Goal: Task Accomplishment & Management: Complete application form

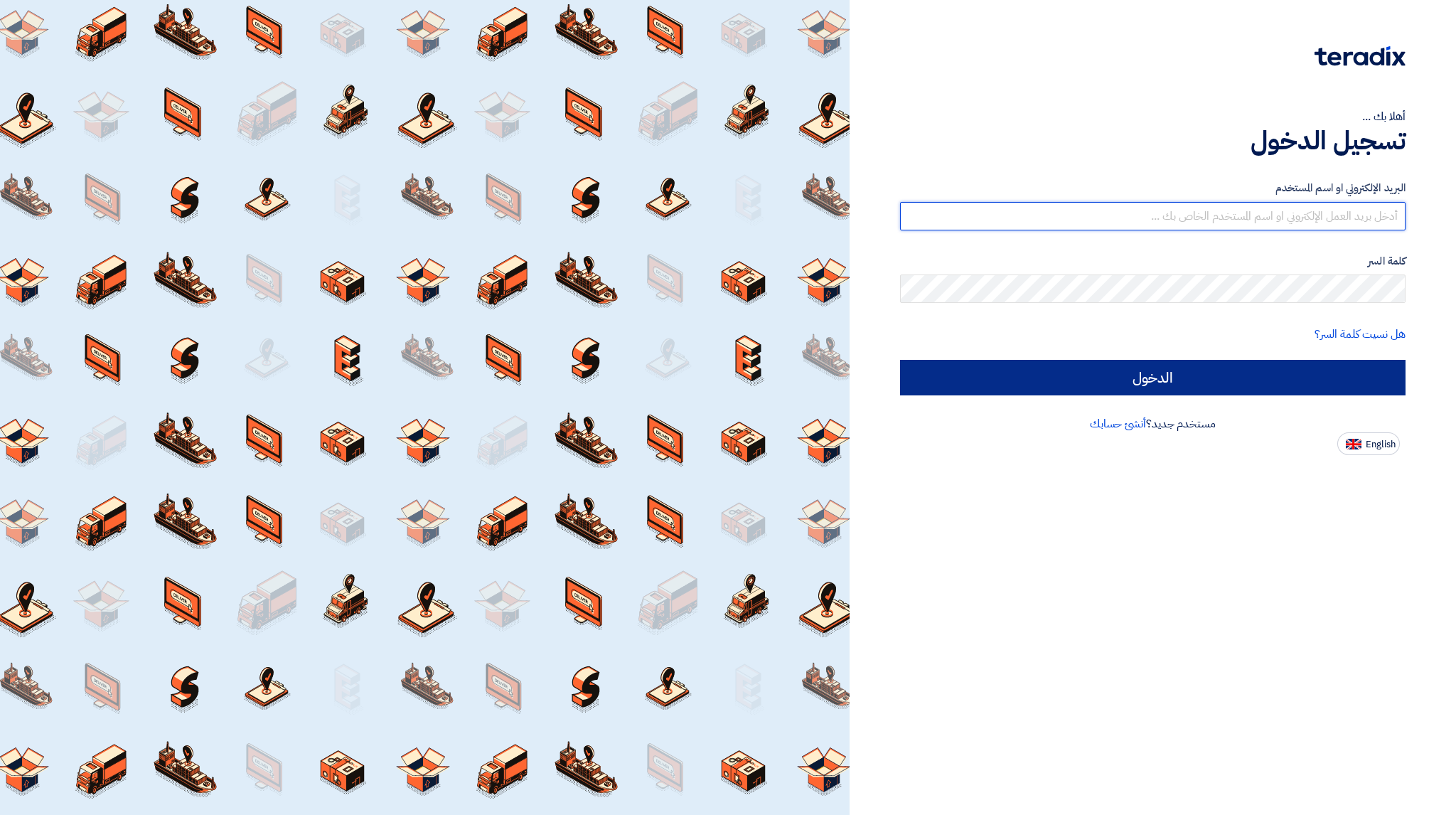
type input "[EMAIL_ADDRESS][DOMAIN_NAME]"
click at [1183, 362] on input "الدخول" at bounding box center [1153, 377] width 505 height 36
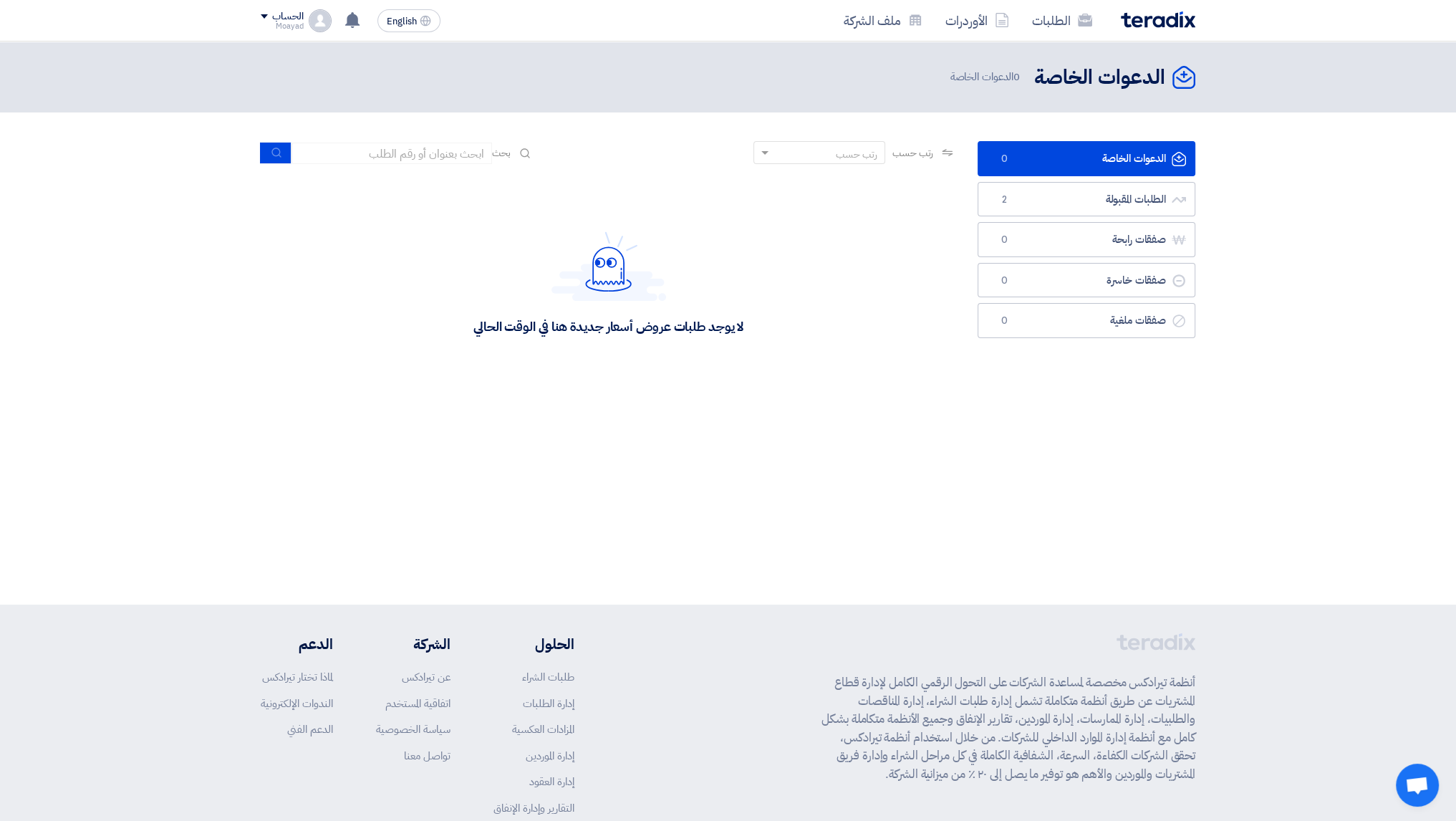
click at [1097, 216] on ul "الدعوات الخاصة الدعوات الخاصة 0 الطلبات المقبولة الطلبات المقبولة 2 صفقات رابحة…" at bounding box center [1086, 239] width 218 height 197
click at [1100, 202] on link "الطلبات المقبولة الطلبات المقبولة 2" at bounding box center [1086, 199] width 218 height 35
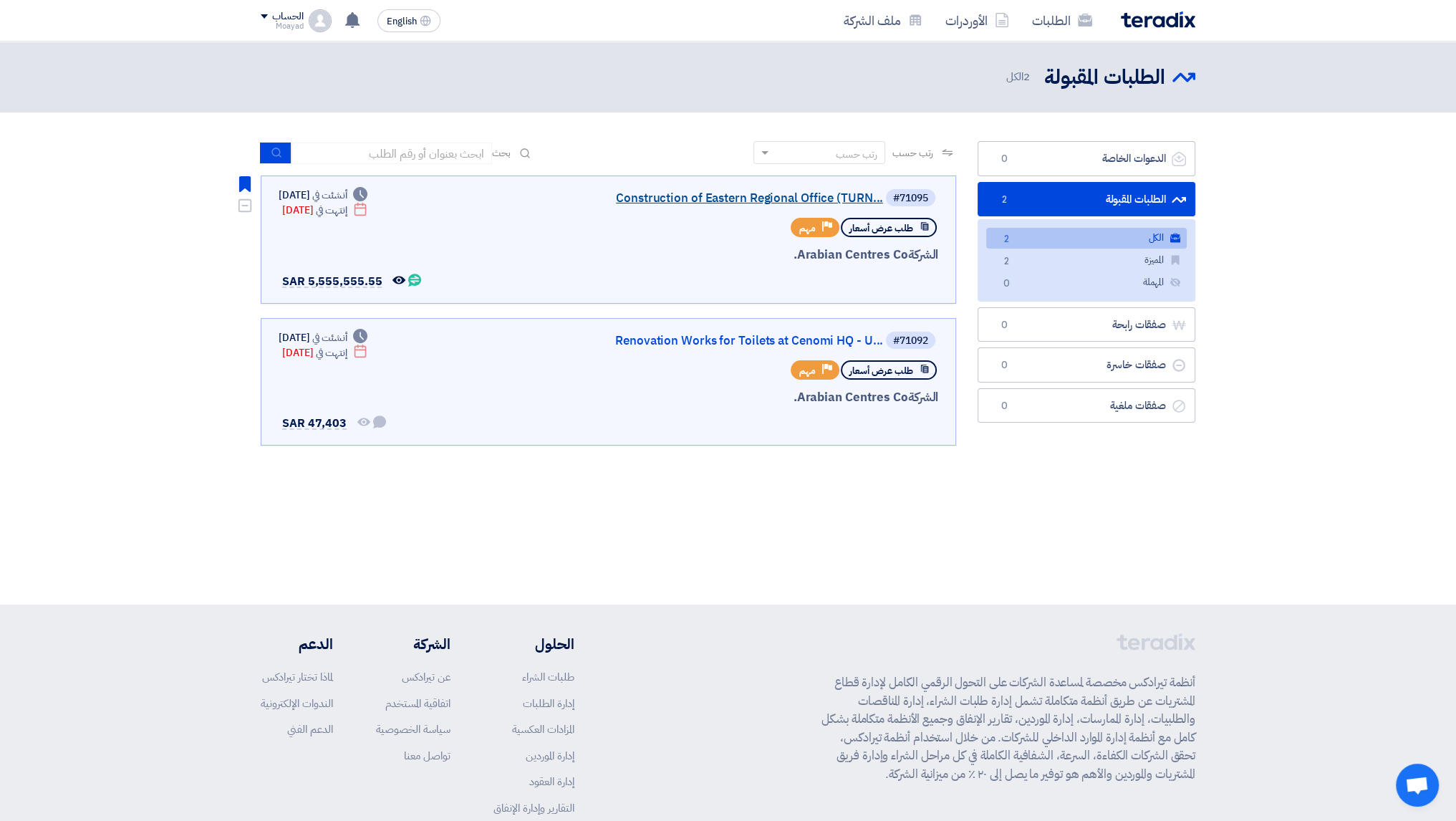
click at [726, 201] on link "Construction of Eastern Regional Office (TURN..." at bounding box center [740, 198] width 286 height 13
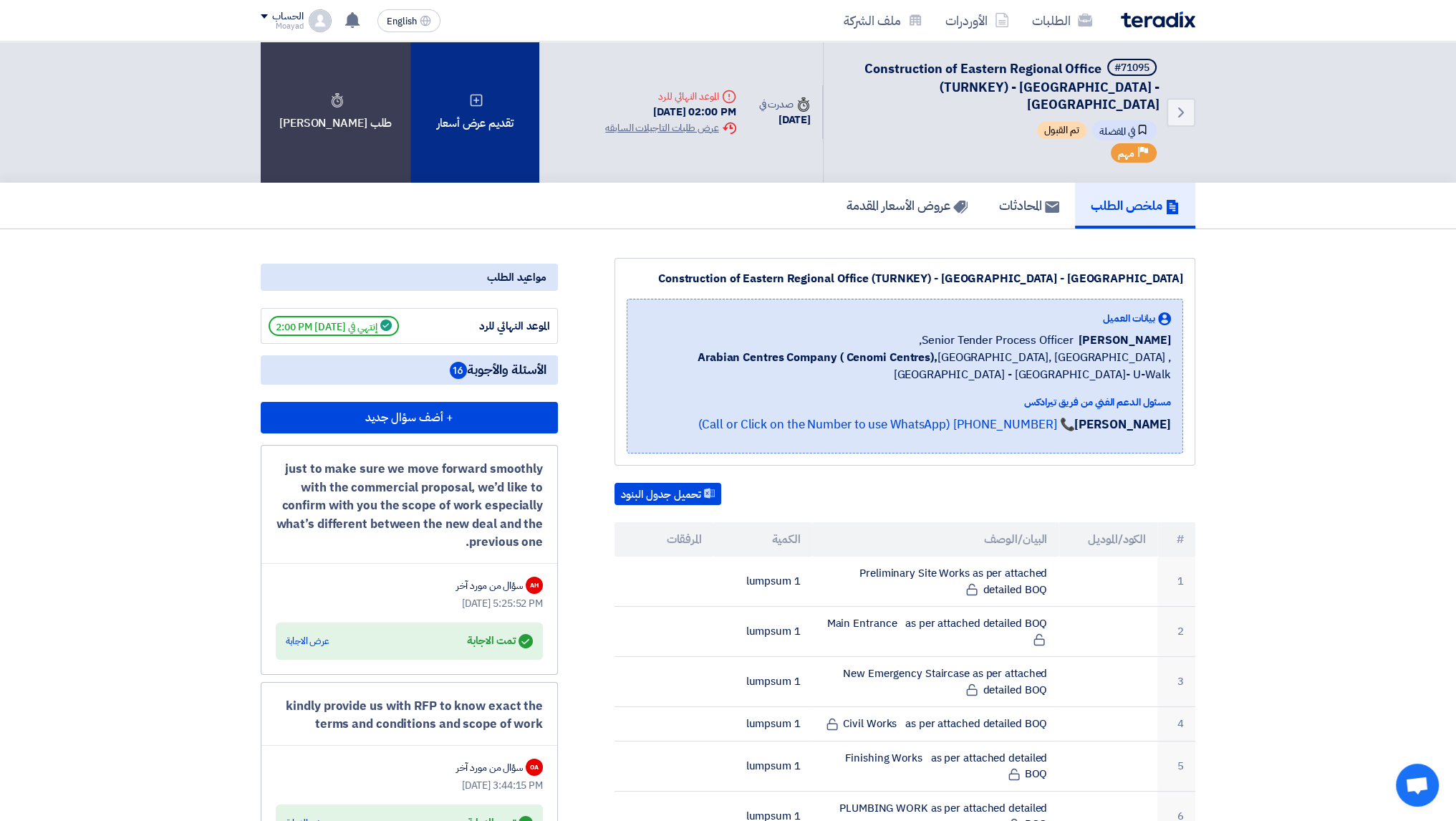
click at [451, 129] on div "تقديم عرض أسعار" at bounding box center [474, 112] width 129 height 141
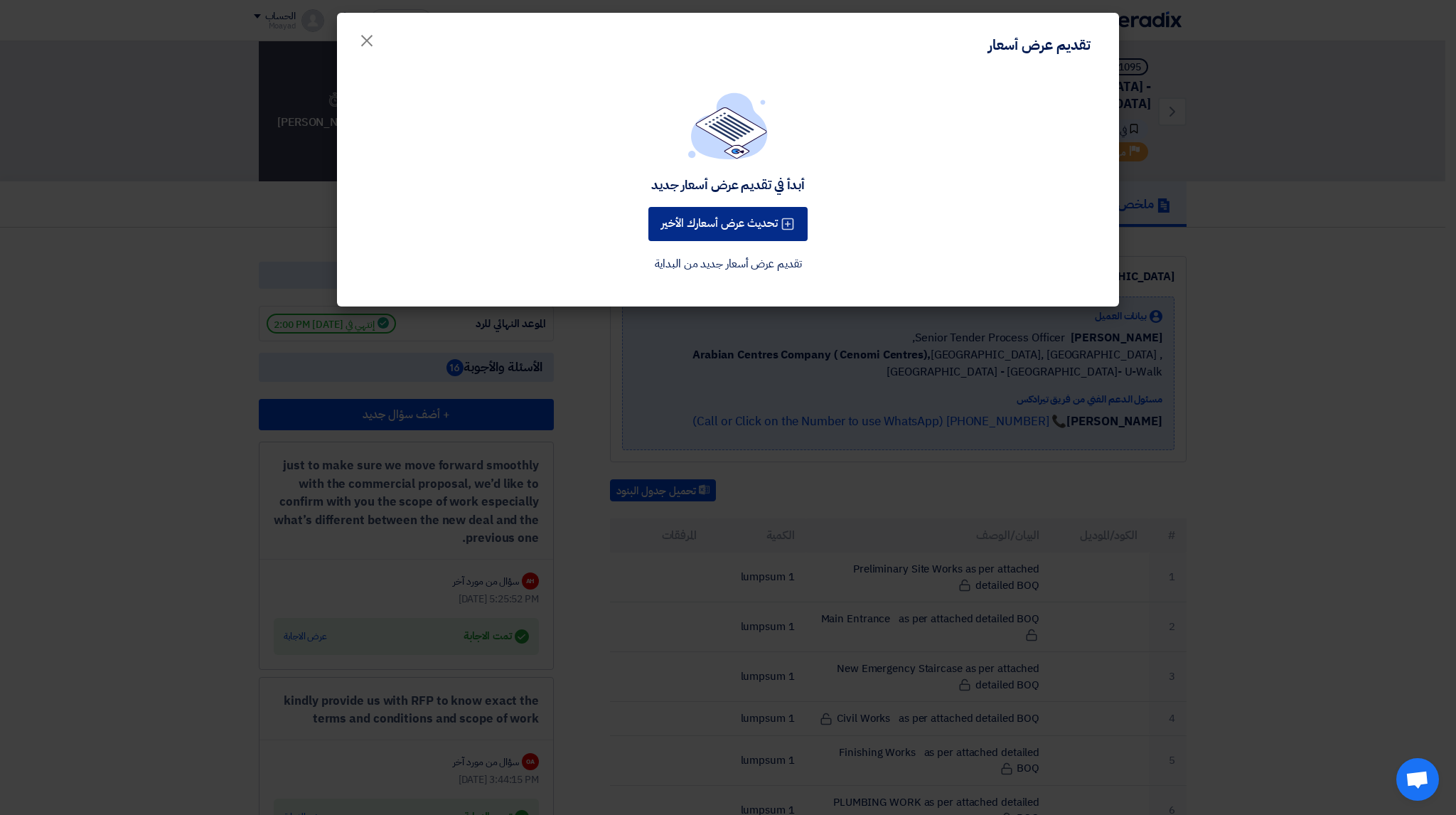
click at [722, 235] on button "تحديث عرض أسعارك الأخير" at bounding box center [728, 223] width 159 height 34
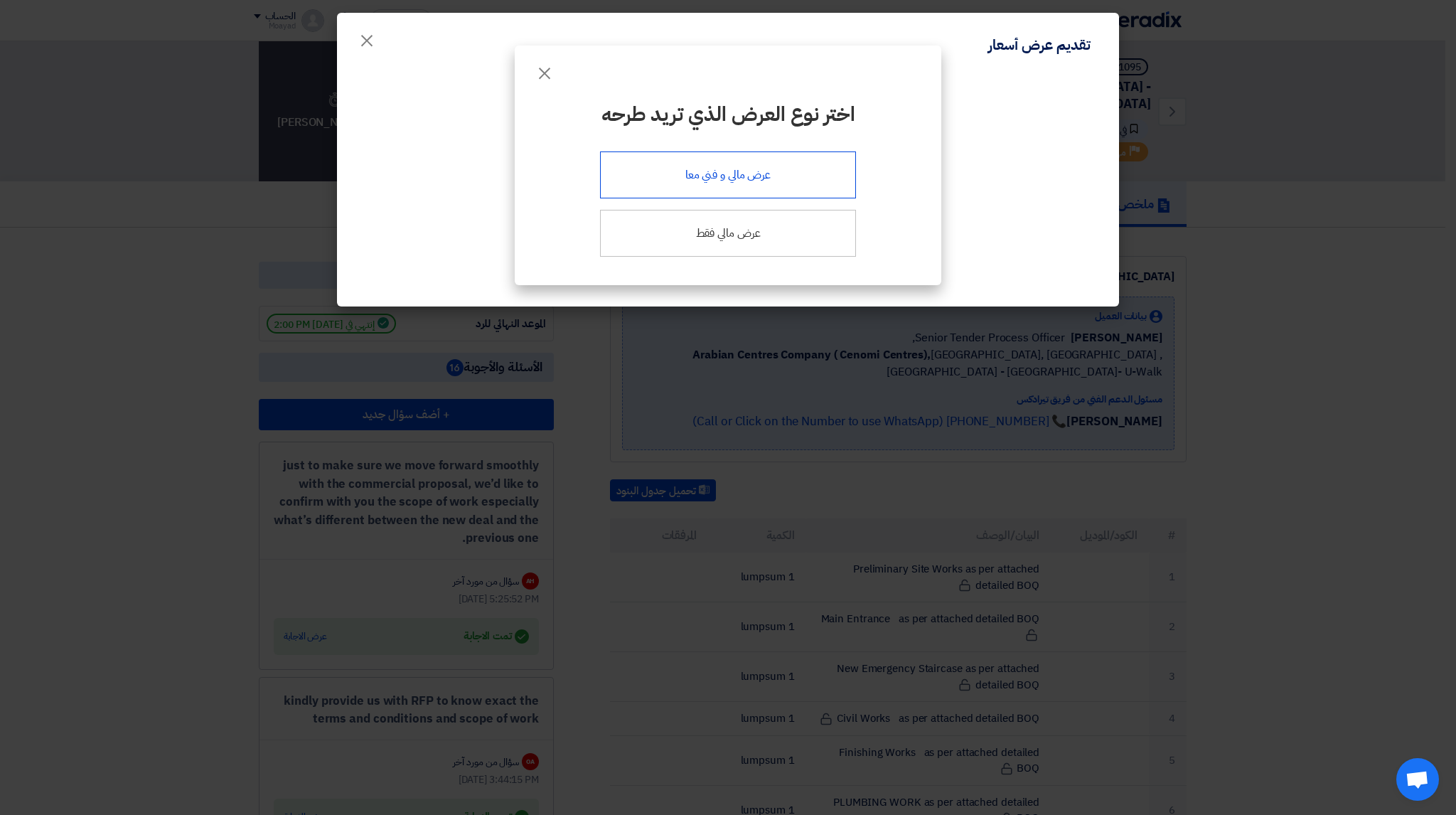
click at [759, 191] on div "عرض مالي و فني معا" at bounding box center [728, 175] width 256 height 47
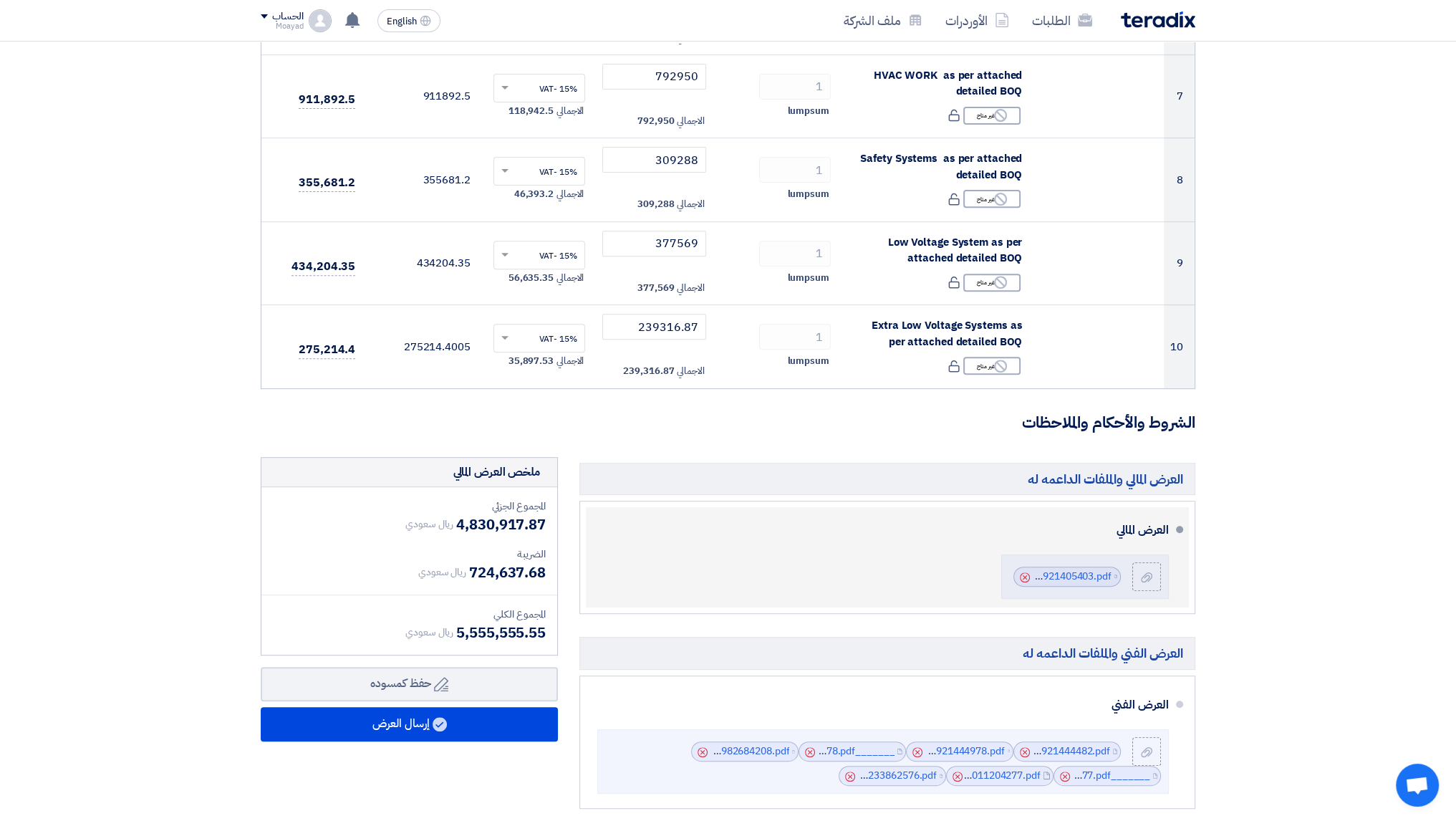
scroll to position [1075, 0]
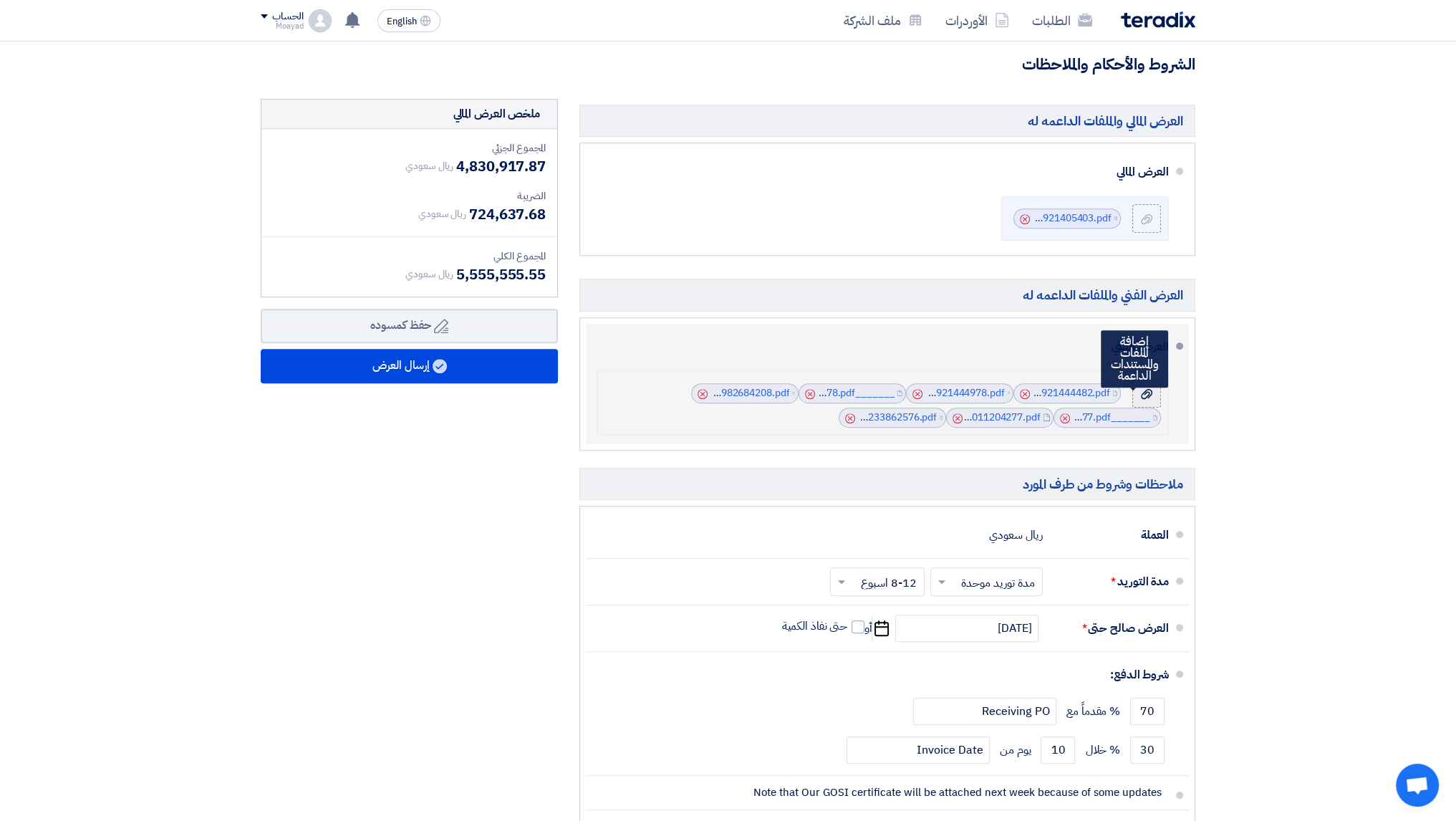
click at [1142, 392] on icon at bounding box center [1146, 394] width 11 height 11
click at [0, 0] on input "file" at bounding box center [0, 0] width 0 height 0
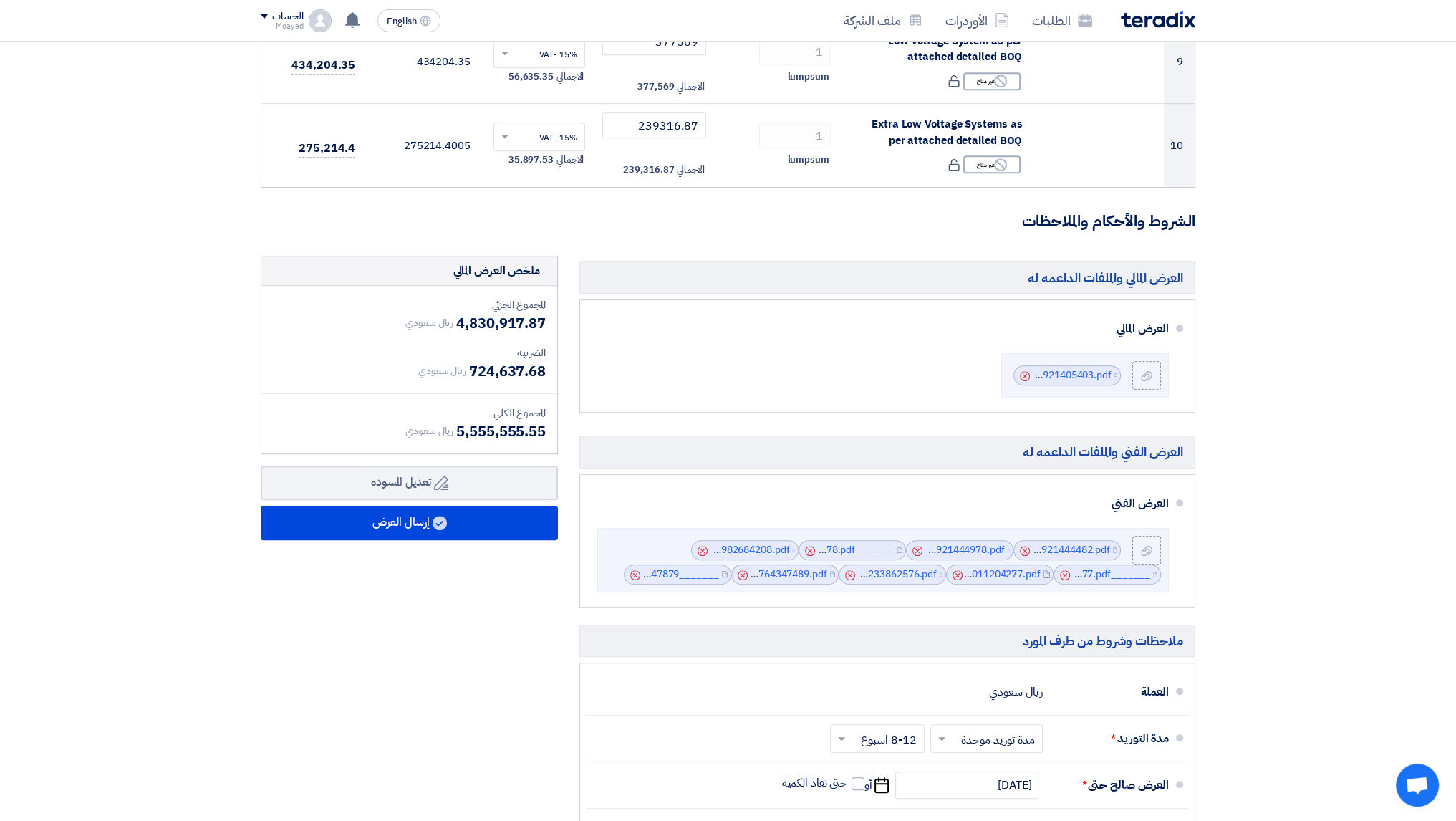
scroll to position [871, 0]
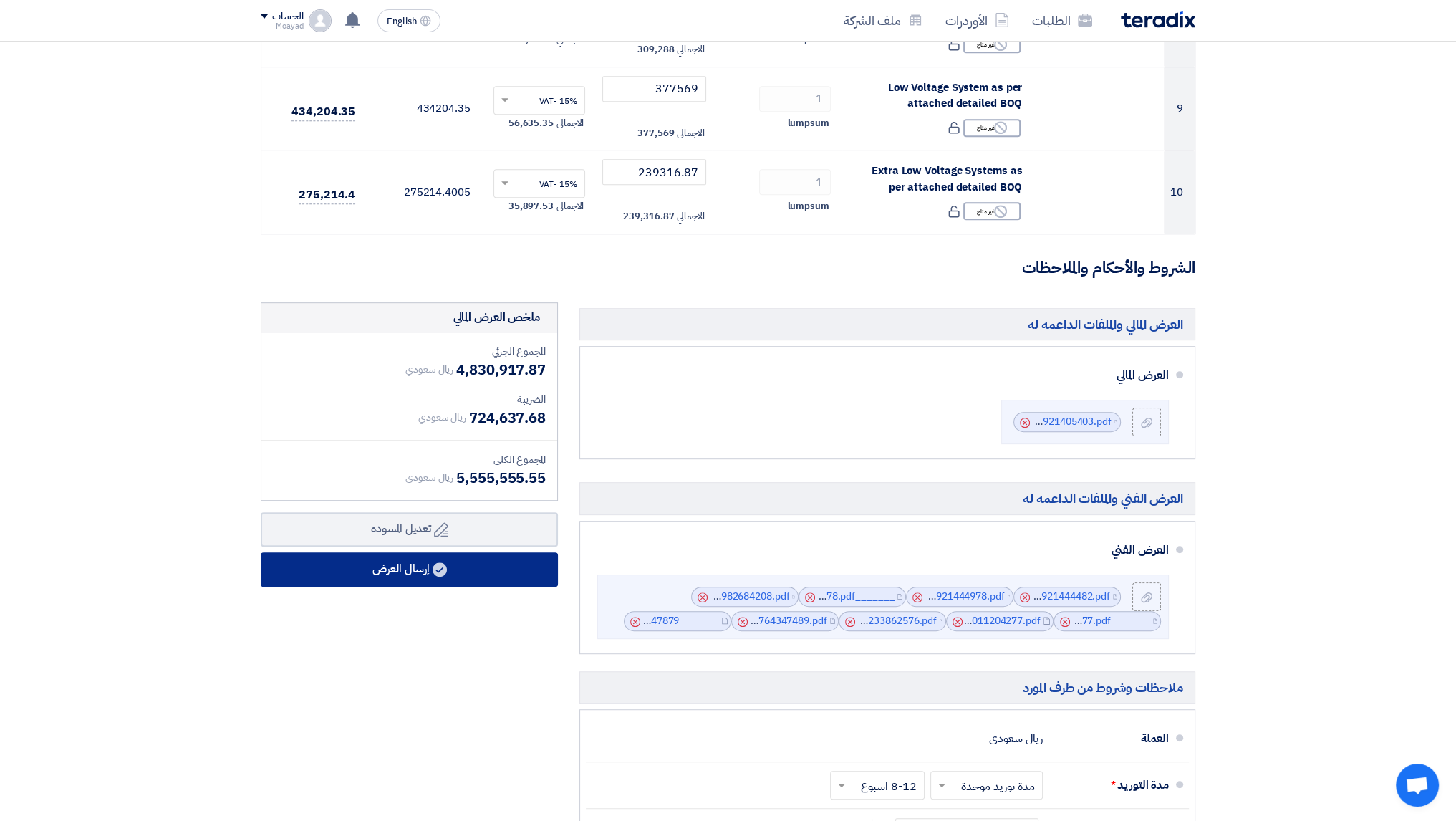
click at [426, 575] on button "إرسال العرض" at bounding box center [409, 569] width 297 height 34
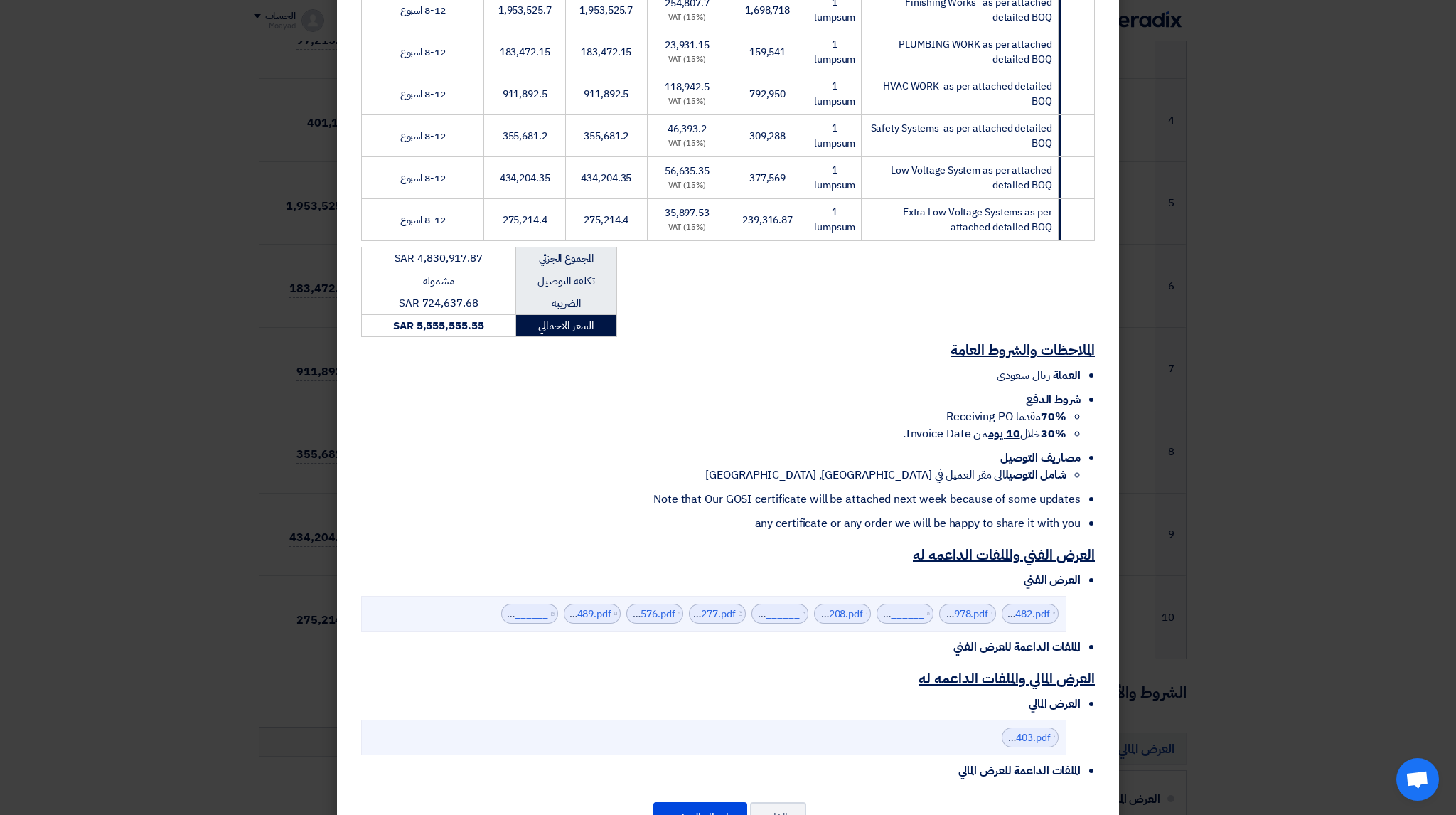
scroll to position [500, 0]
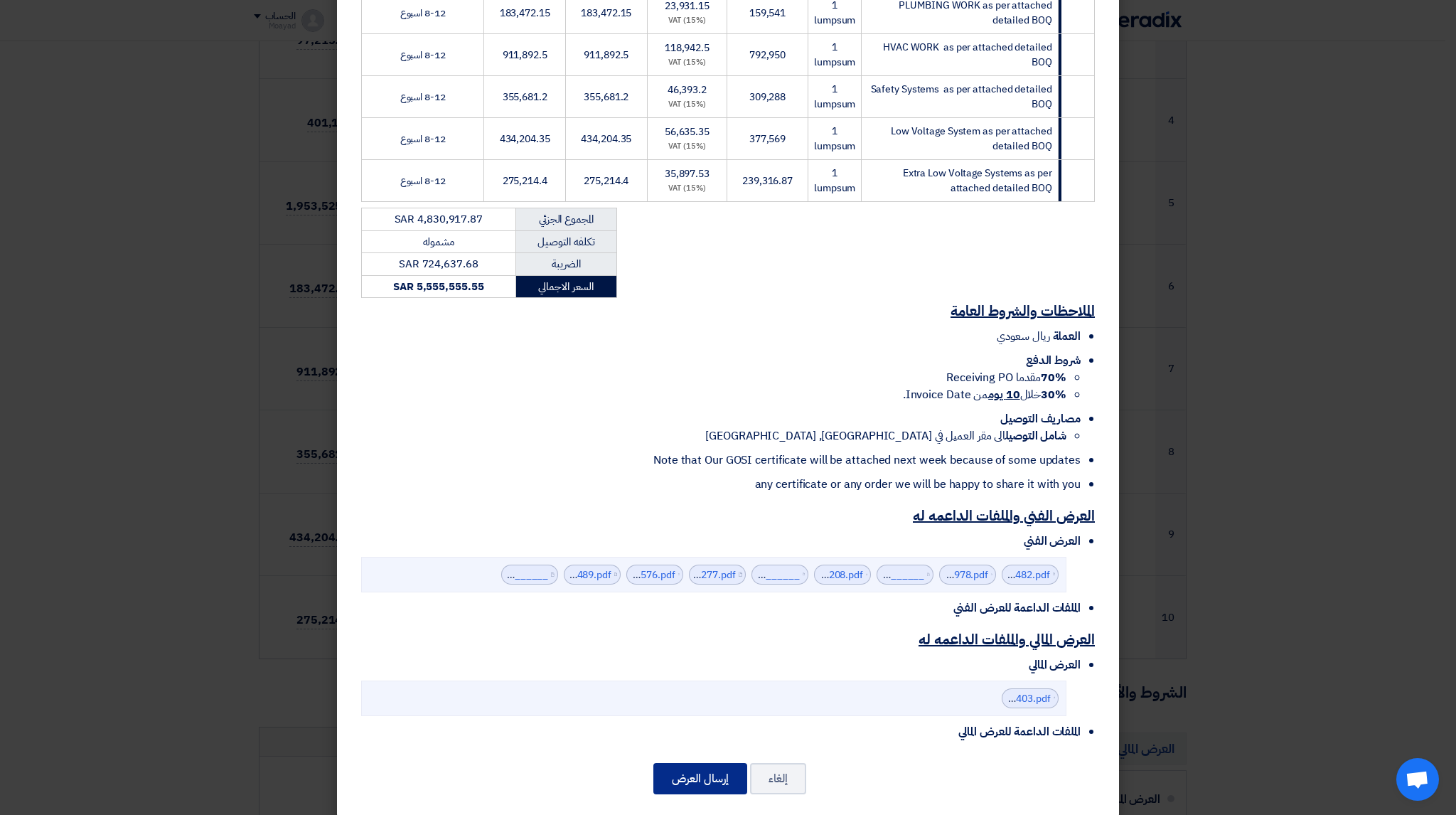
click at [705, 763] on button "إرسال العرض" at bounding box center [701, 778] width 94 height 31
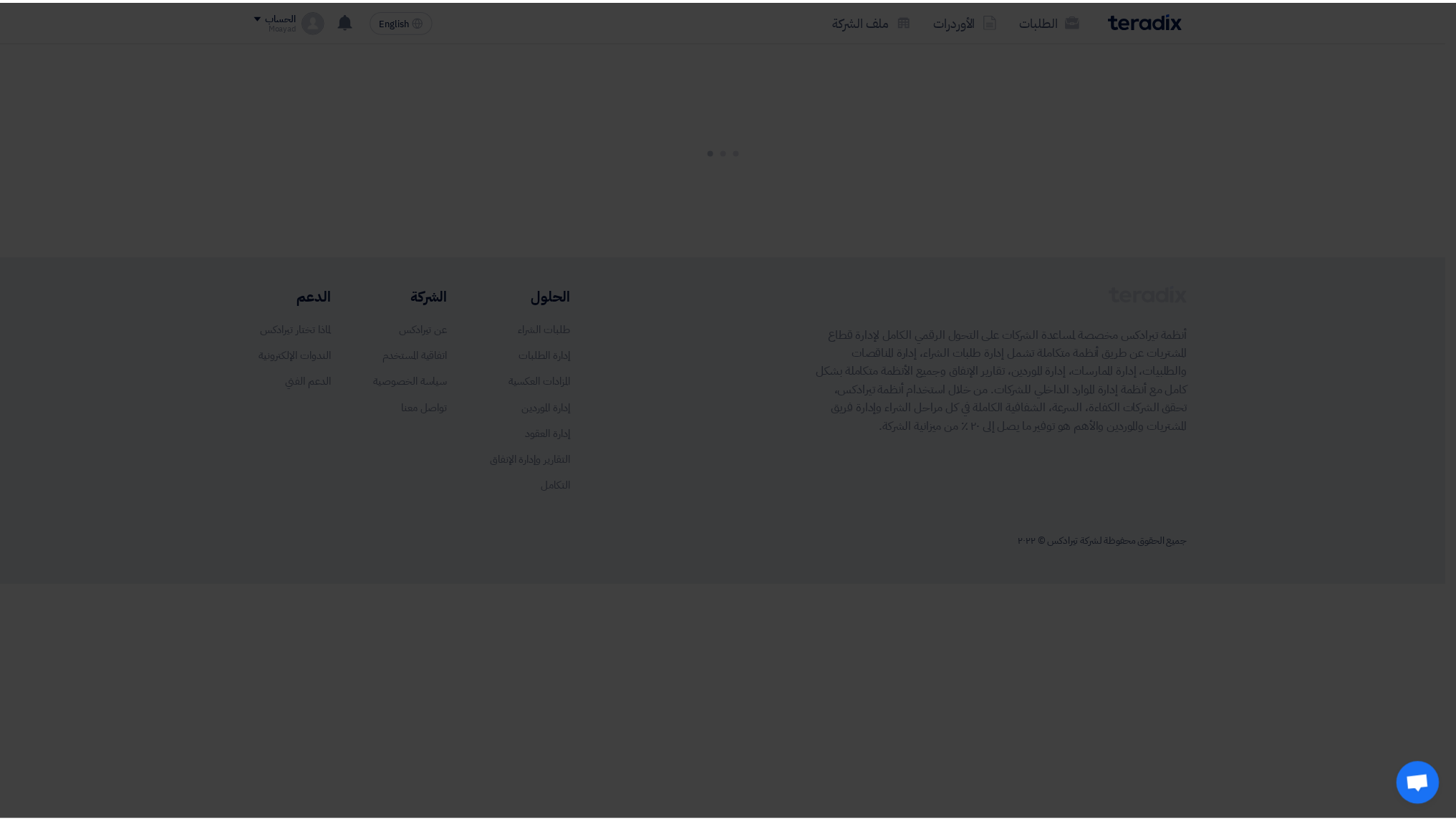
scroll to position [74, 0]
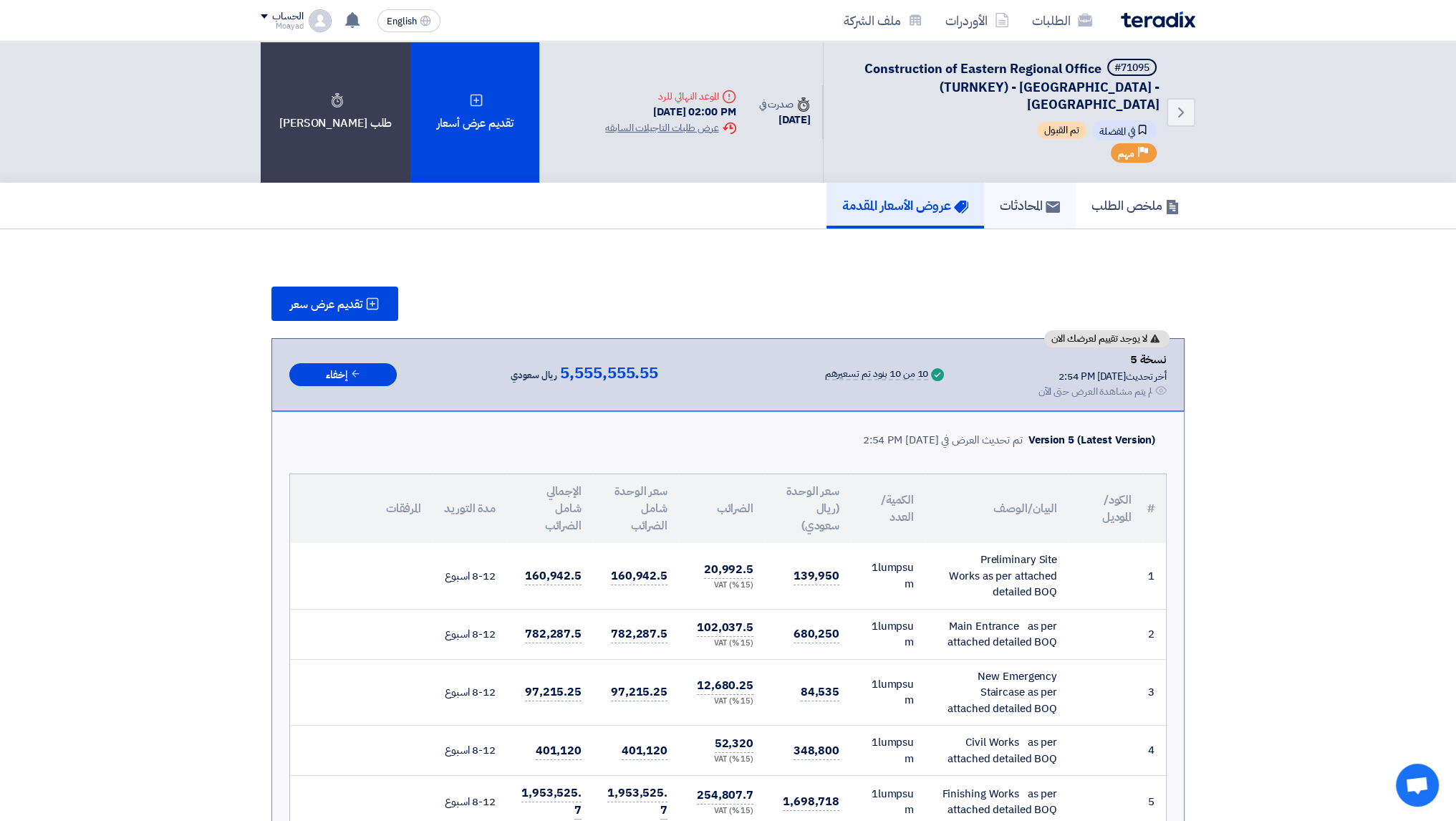
click at [1026, 197] on h5 "المحادثات" at bounding box center [1029, 205] width 60 height 17
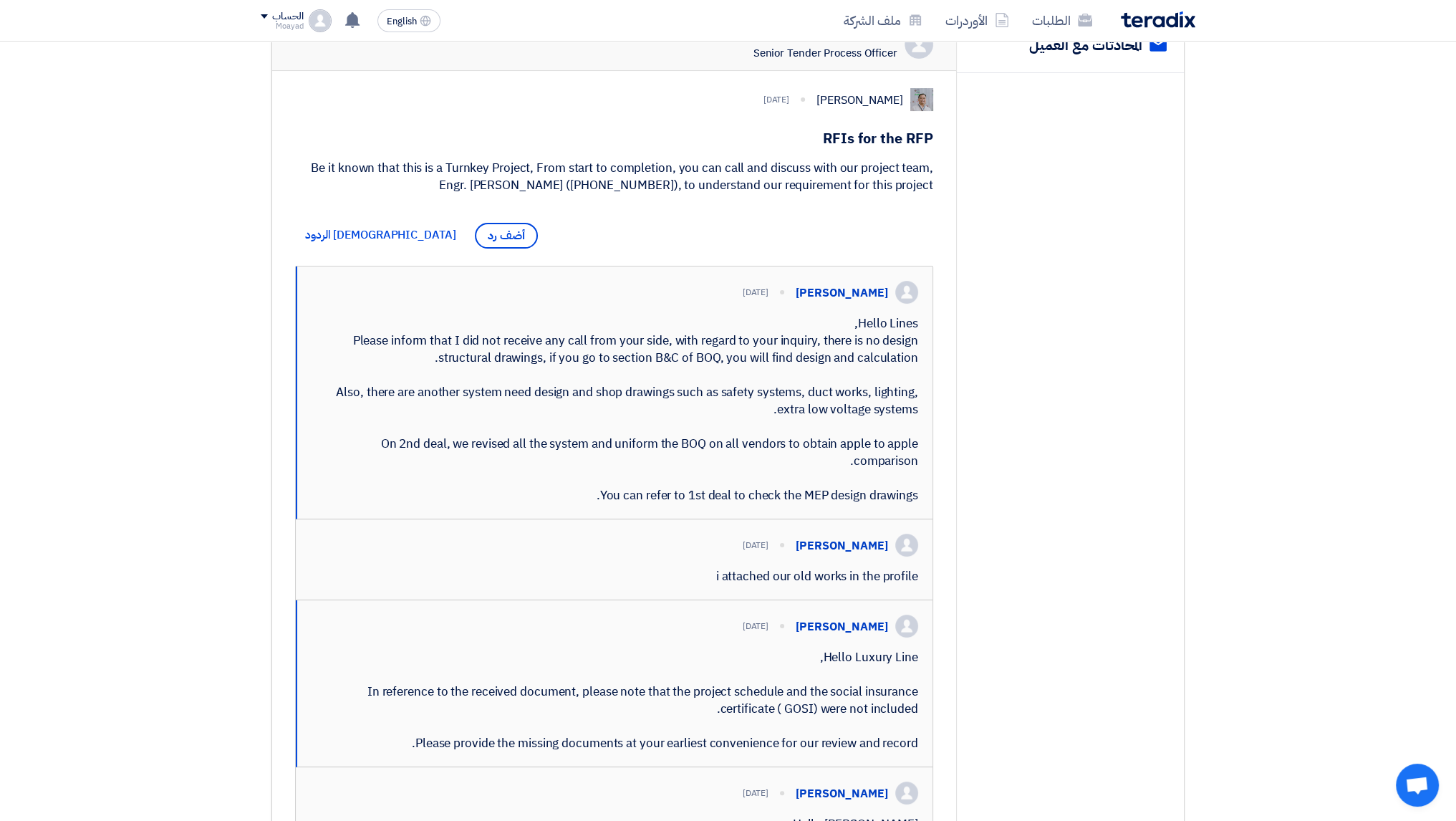
scroll to position [249, 0]
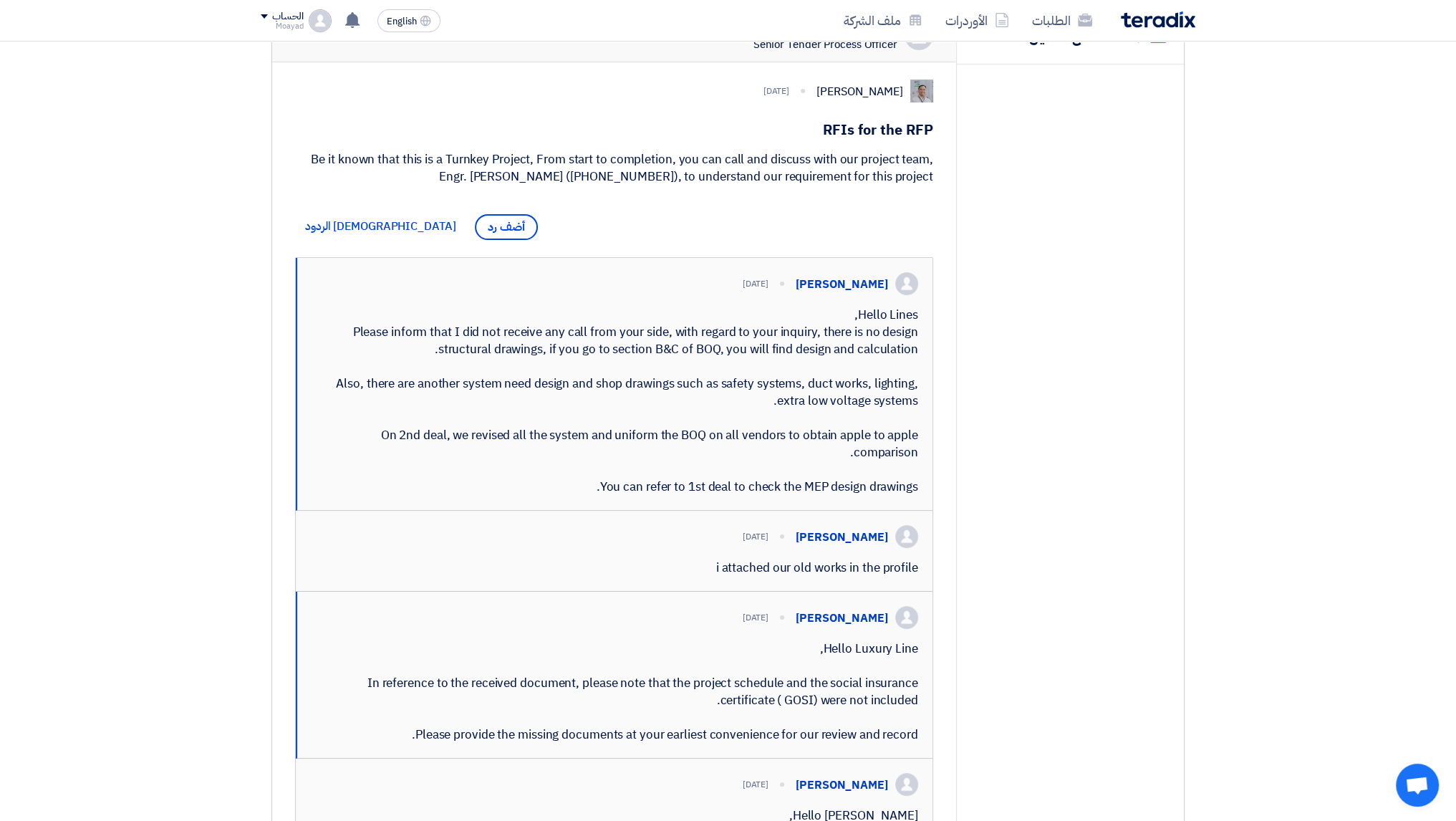
drag, startPoint x: 842, startPoint y: 322, endPoint x: 607, endPoint y: 480, distance: 283.2
click at [590, 481] on div "Hello Lines, Please inform that I did not receive any call from your side, with…" at bounding box center [614, 401] width 606 height 189
copy div "Please inform that I did not receive any call from your side, with regard to yo…"
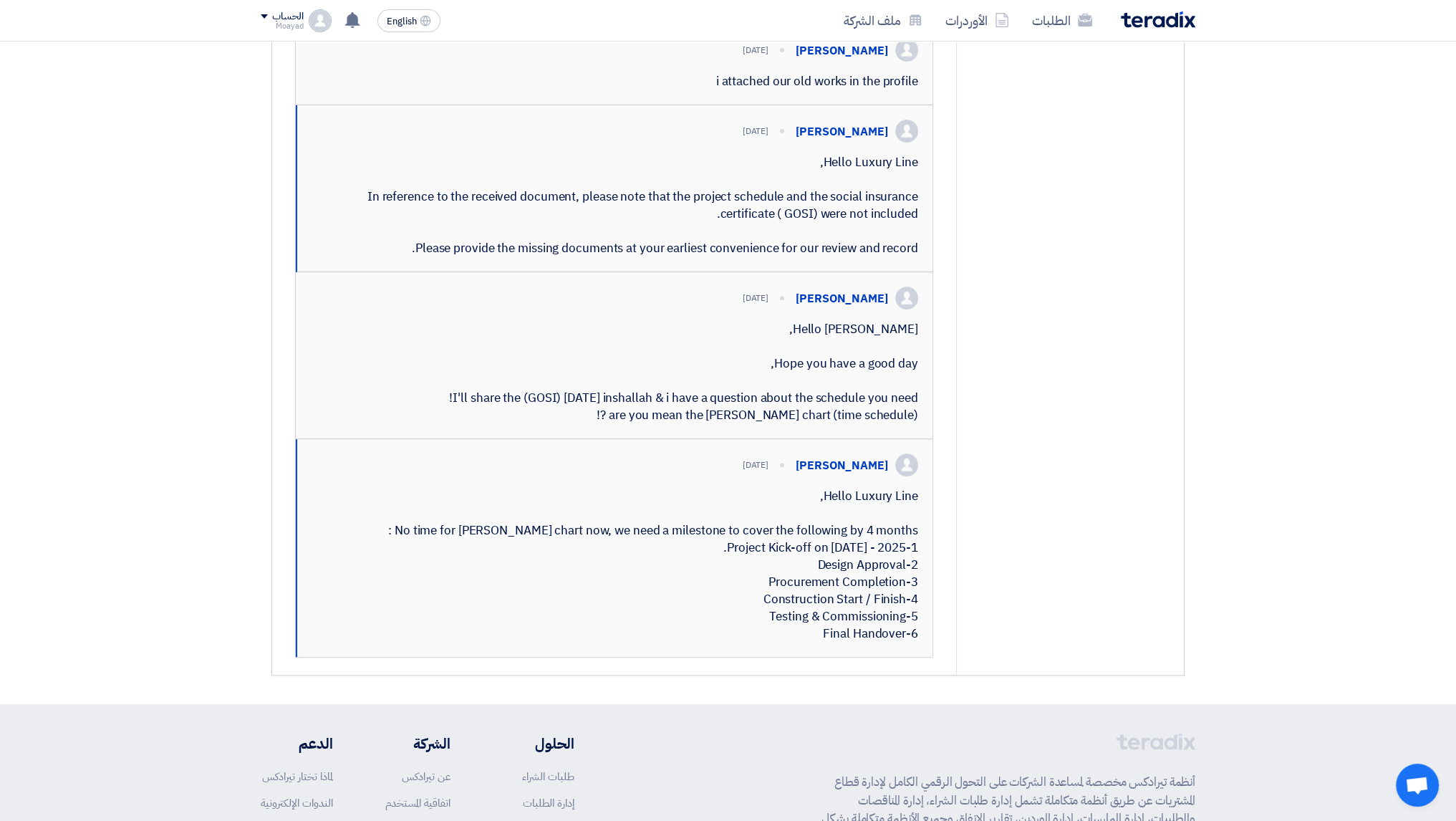
scroll to position [1047, 0]
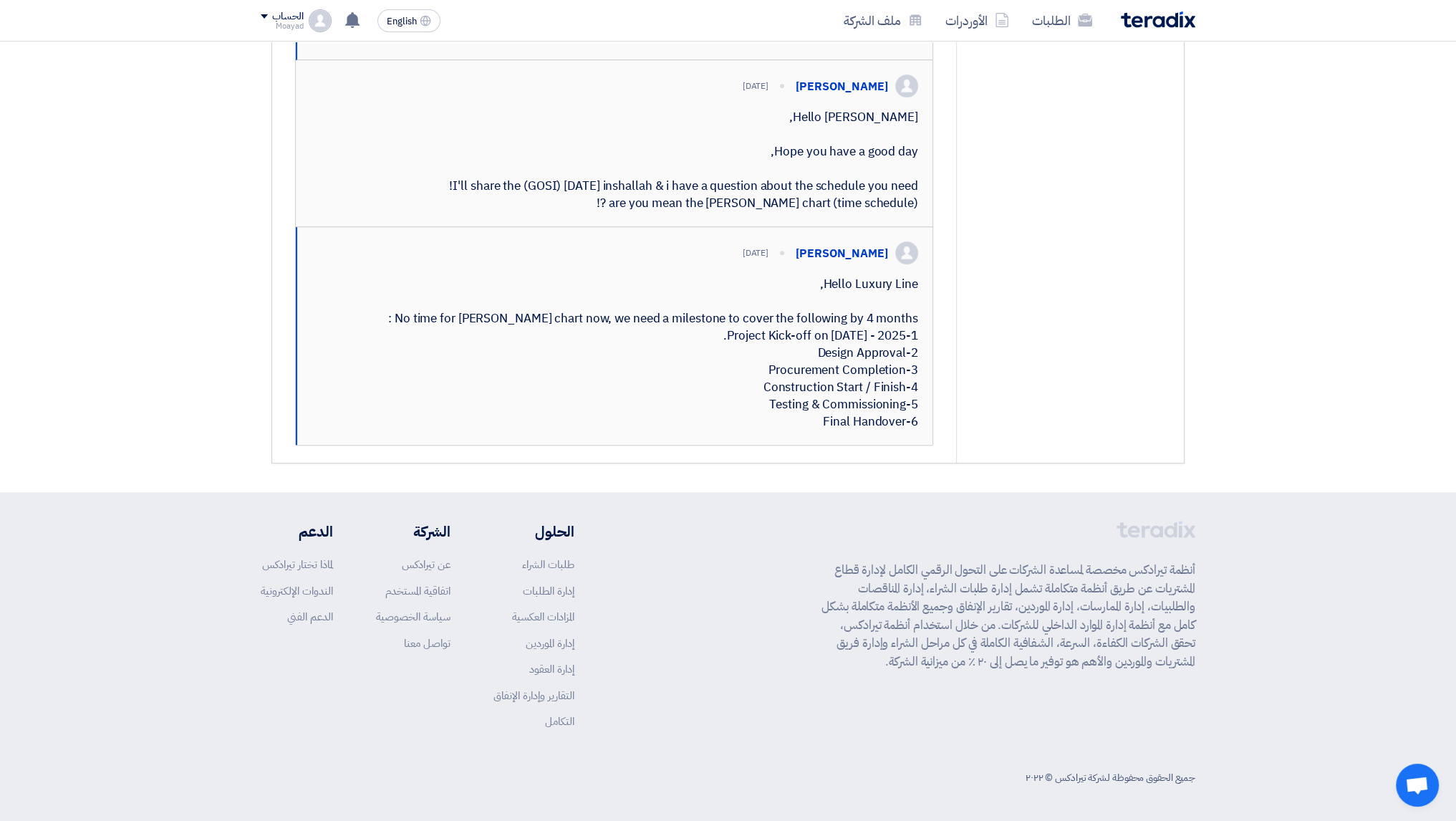
drag, startPoint x: 818, startPoint y: 288, endPoint x: 810, endPoint y: 433, distance: 145.2
click at [815, 435] on div "[PERSON_NAME] [DATE] Hello Luxury Line, No time for [PERSON_NAME] chart now, we…" at bounding box center [614, 336] width 637 height 218
copy div "No time for [PERSON_NAME] chart now, we need a milestone to cover the following…"
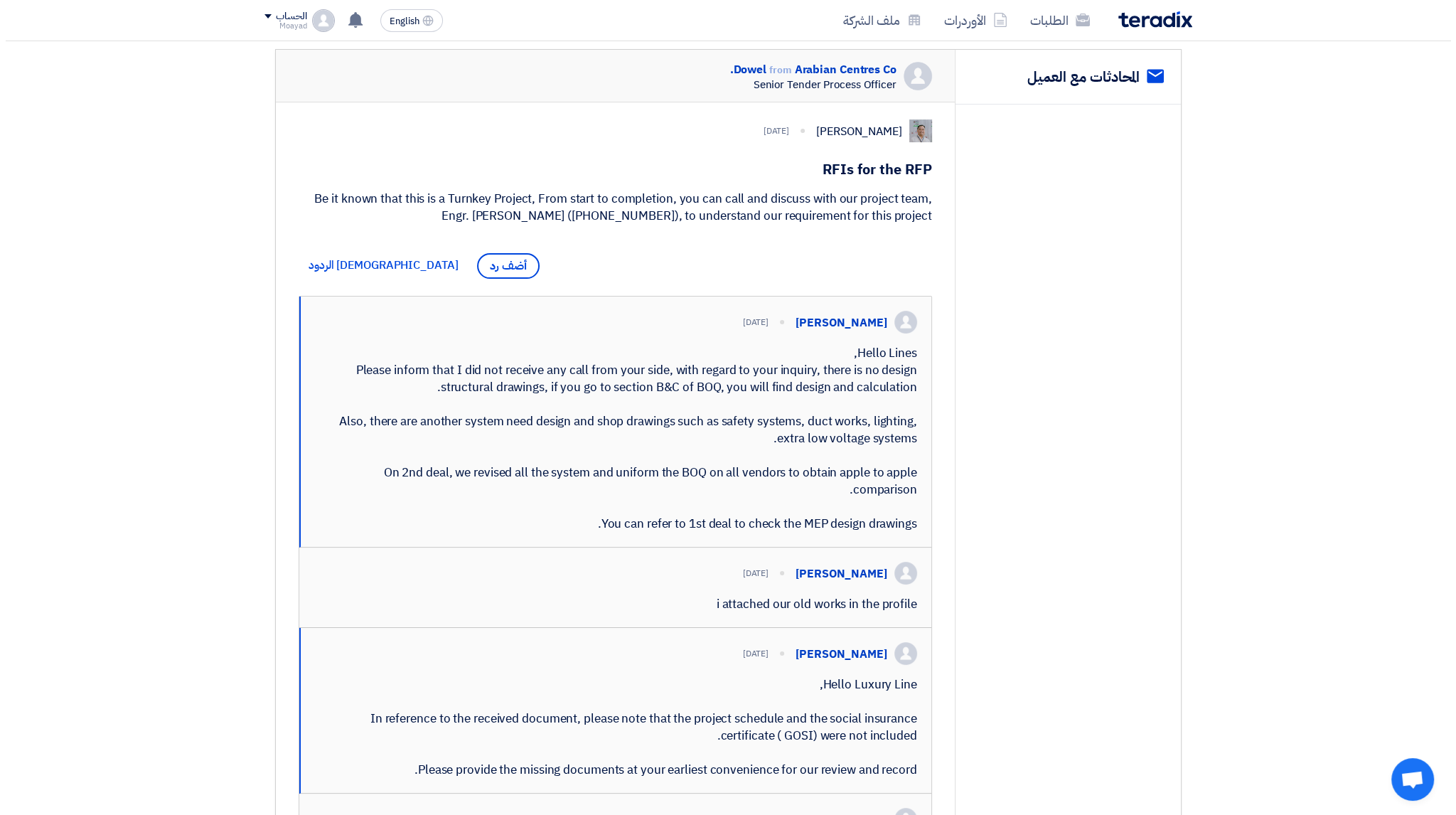
scroll to position [0, 0]
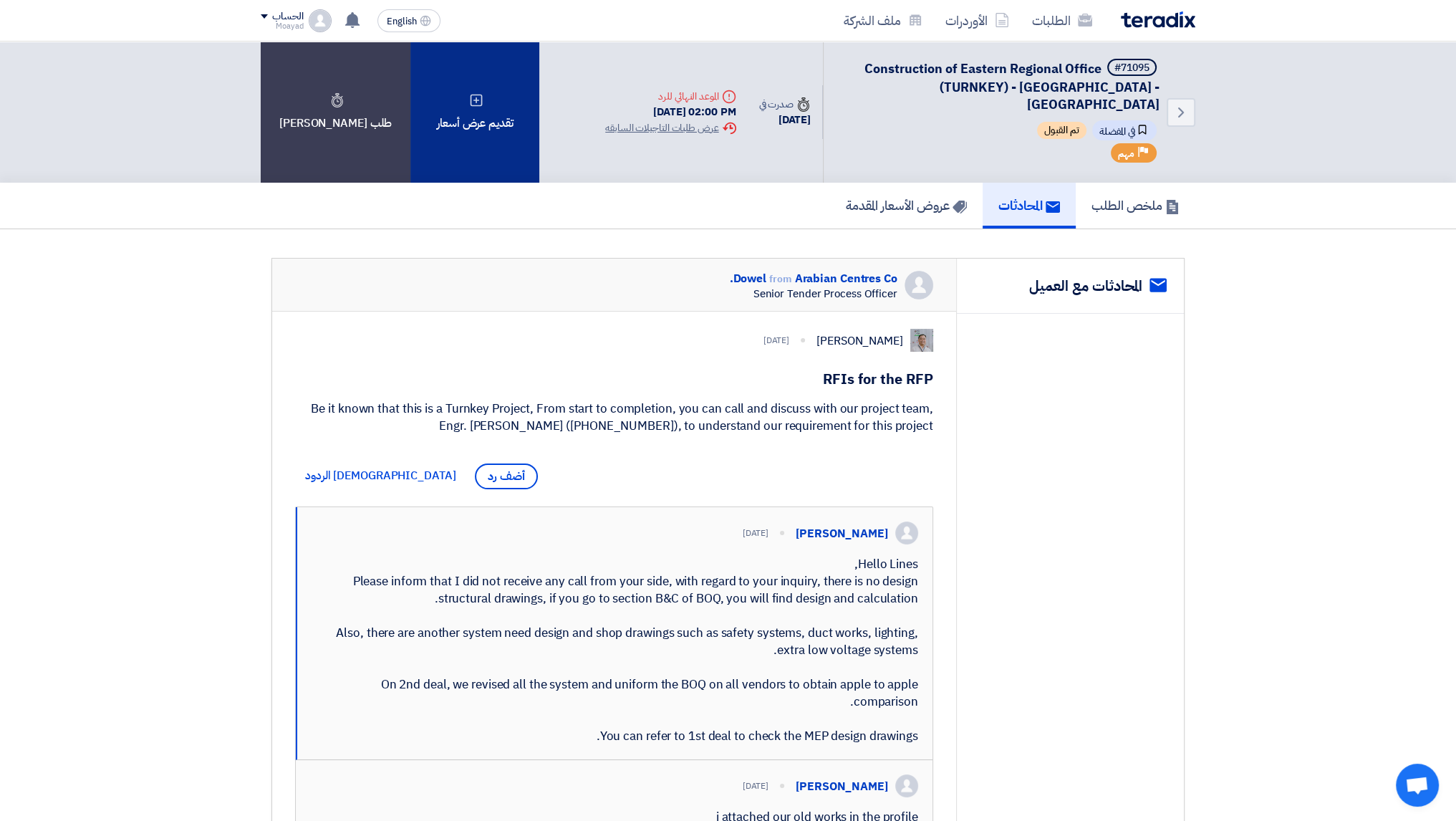
click at [464, 146] on div "تقديم عرض أسعار" at bounding box center [474, 112] width 129 height 141
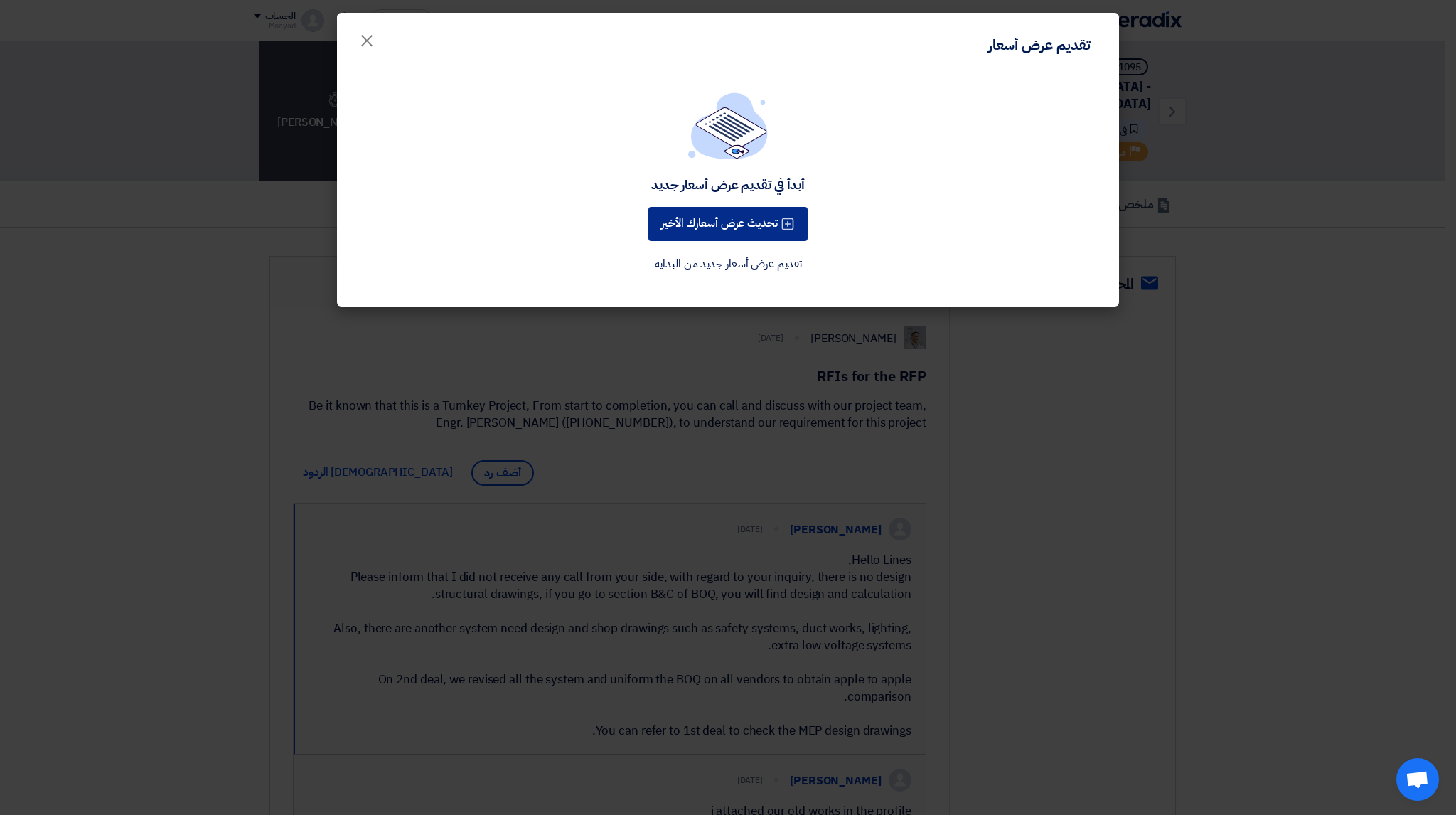
click at [770, 227] on button "تحديث عرض أسعارك الأخير" at bounding box center [728, 223] width 159 height 34
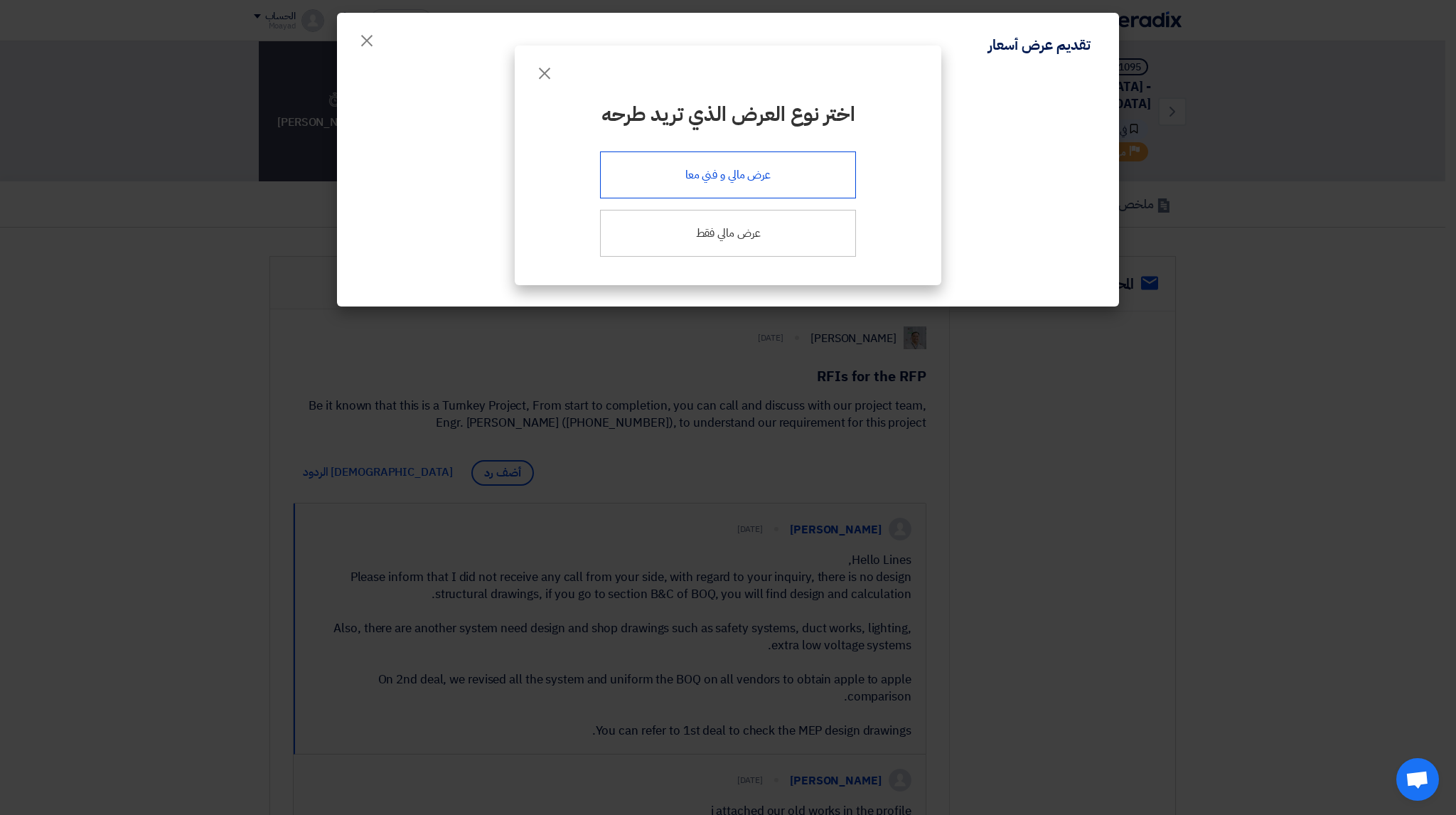
click at [775, 180] on div "عرض مالي و فني معا" at bounding box center [728, 175] width 256 height 47
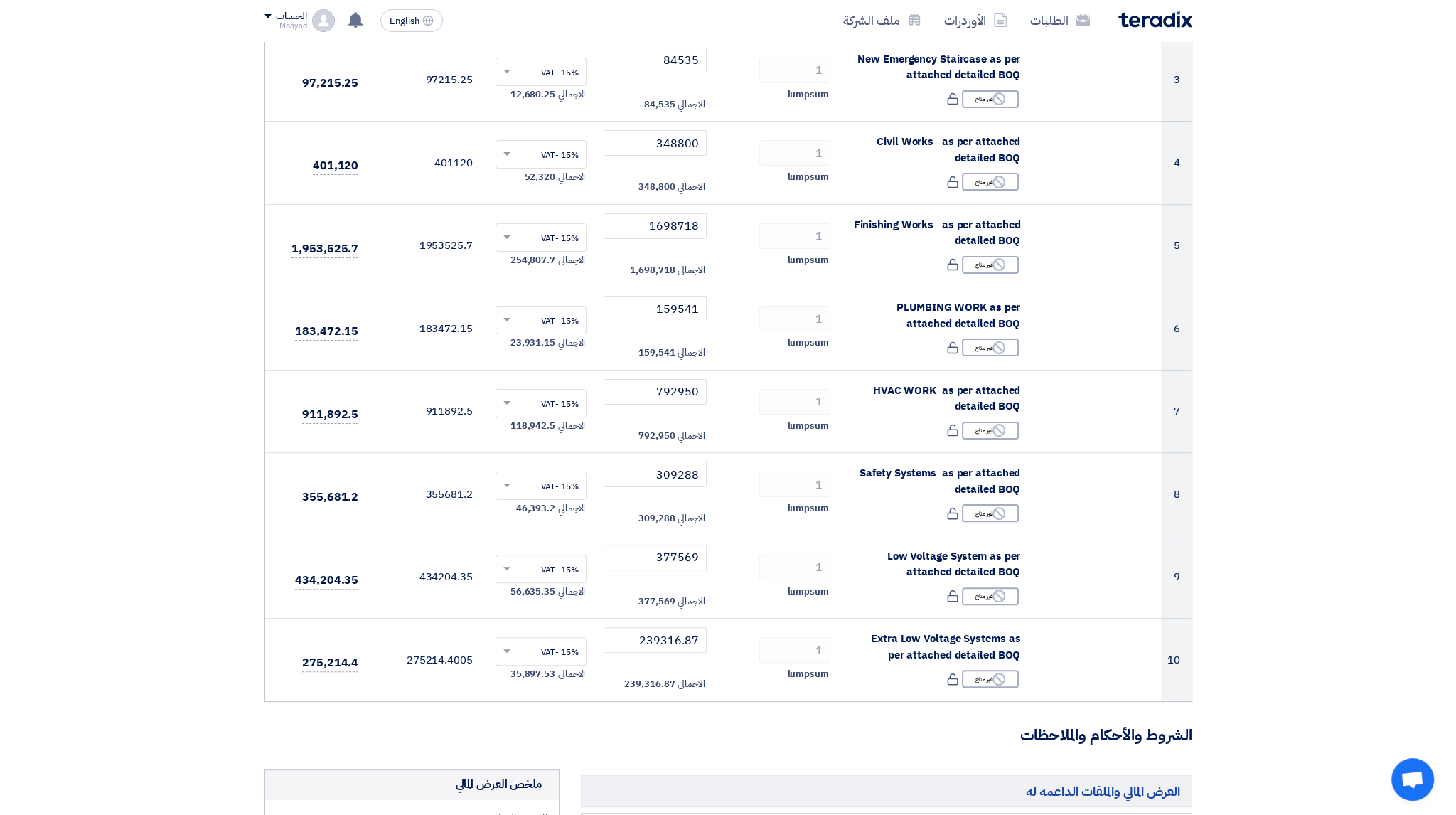
scroll to position [893, 0]
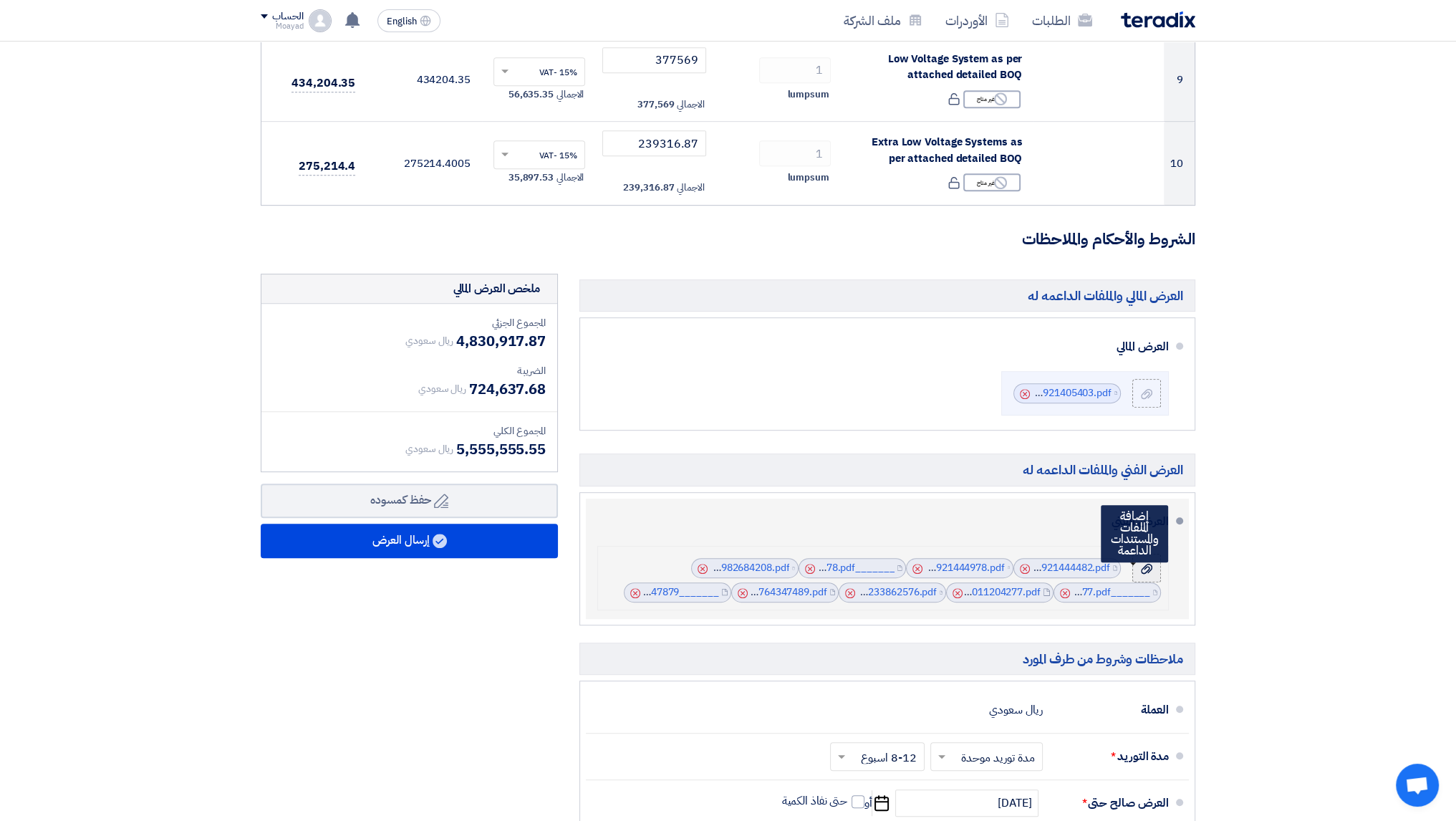
click at [1146, 563] on use at bounding box center [1146, 567] width 11 height 10
click at [0, 0] on input "file" at bounding box center [0, 0] width 0 height 0
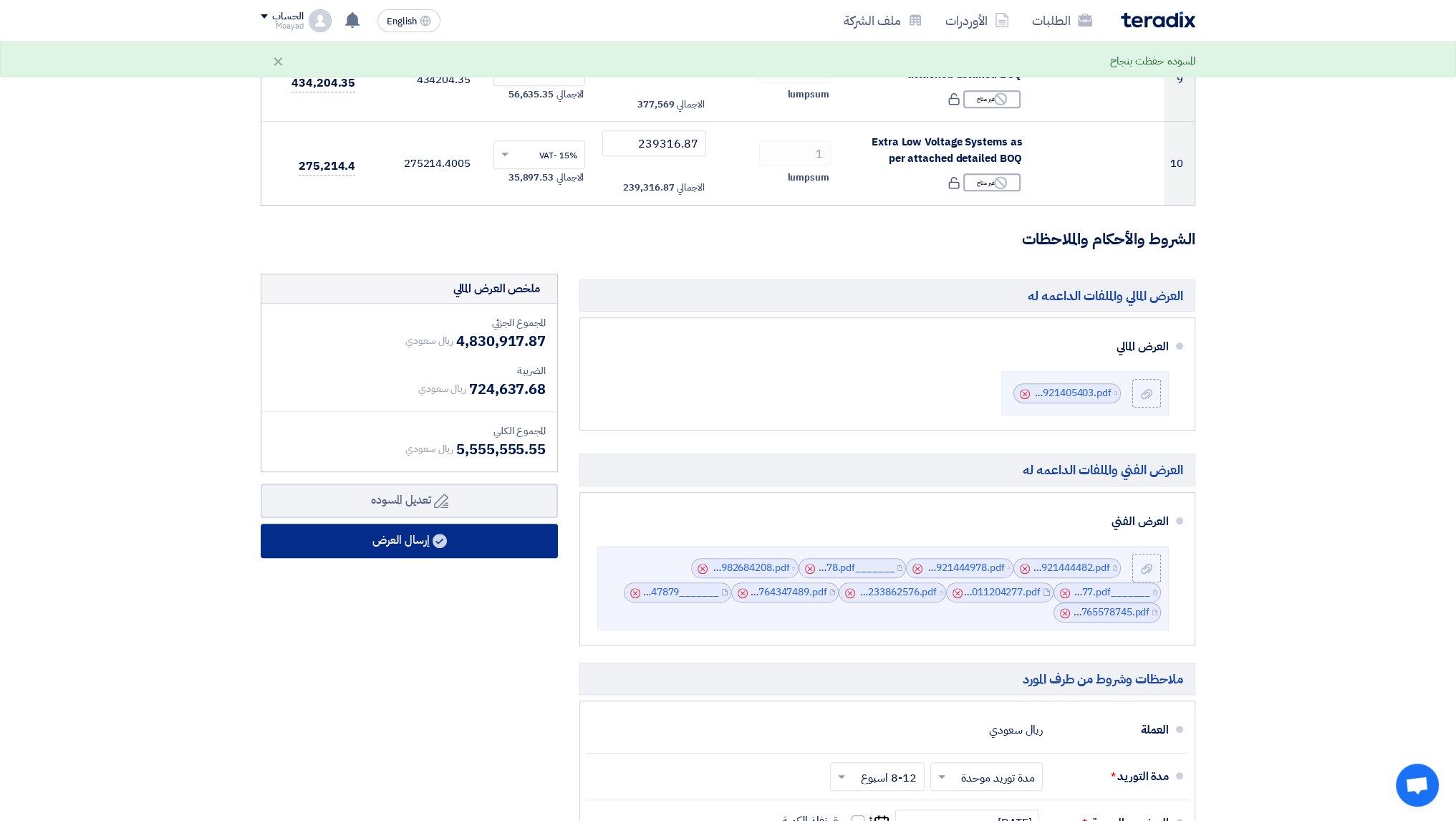
click at [411, 545] on button "إرسال العرض" at bounding box center [409, 540] width 297 height 34
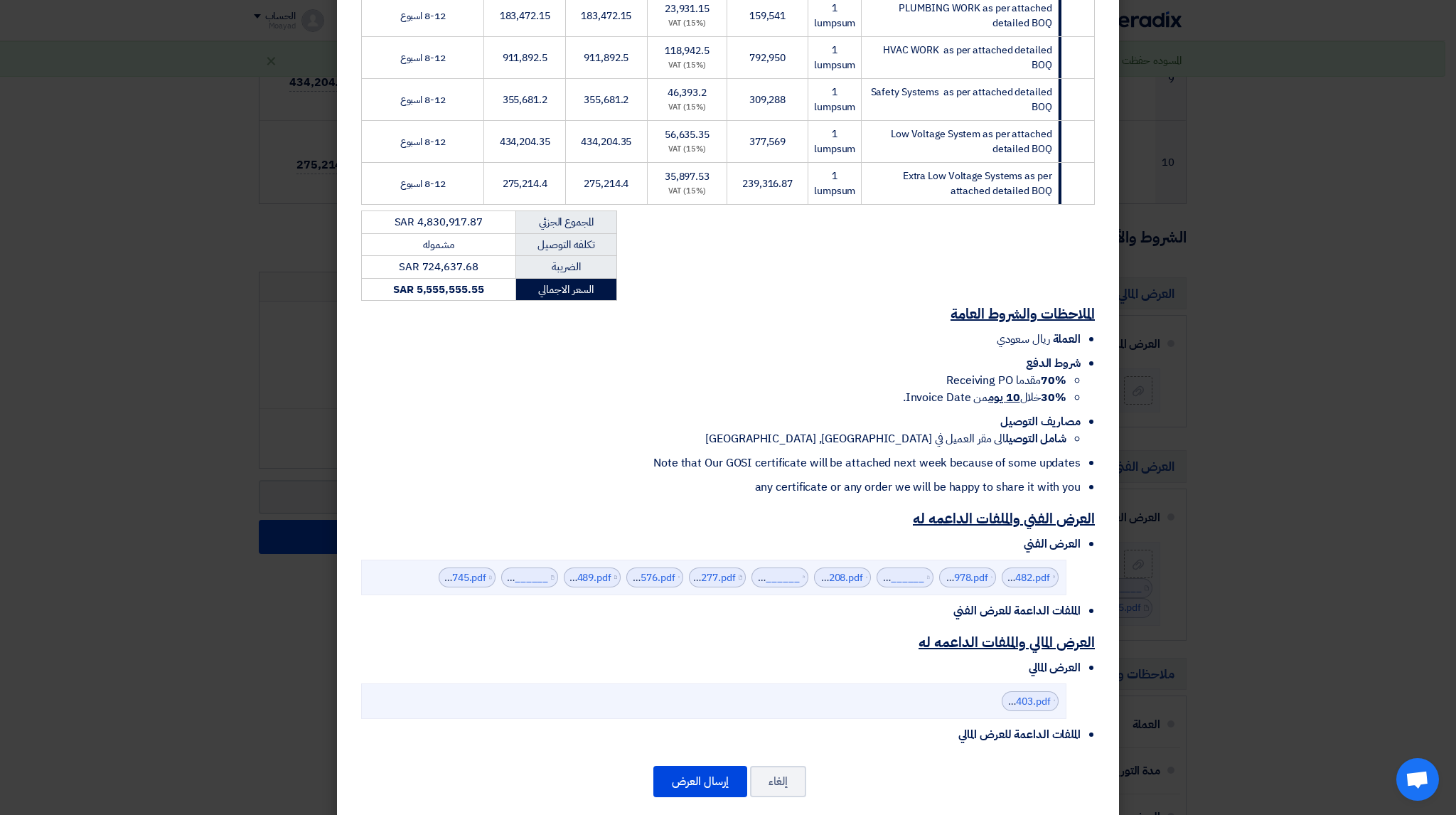
scroll to position [500, 0]
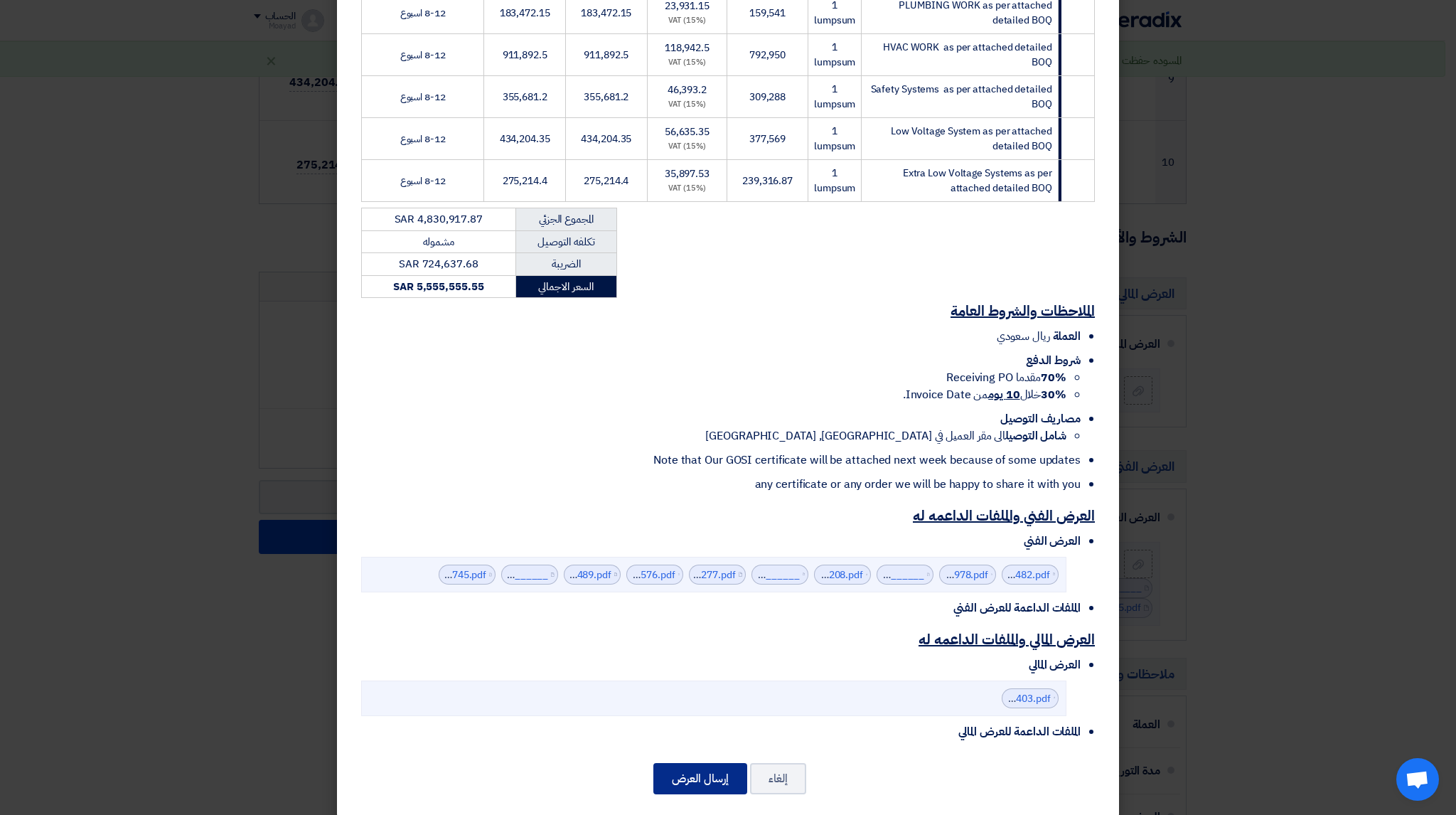
click at [727, 763] on button "إرسال العرض" at bounding box center [701, 778] width 94 height 31
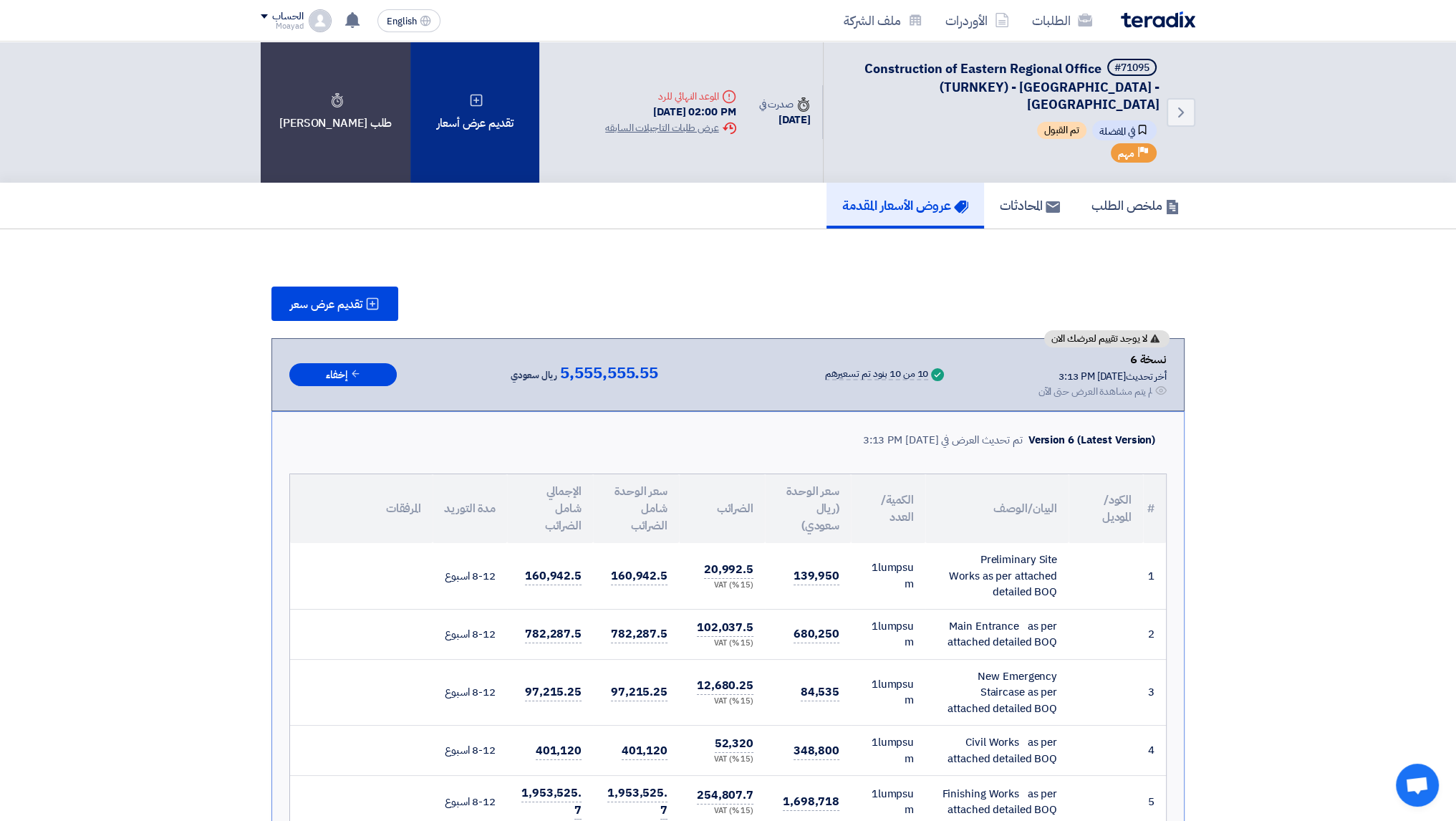
click at [446, 156] on div "تقديم عرض أسعار" at bounding box center [474, 112] width 129 height 141
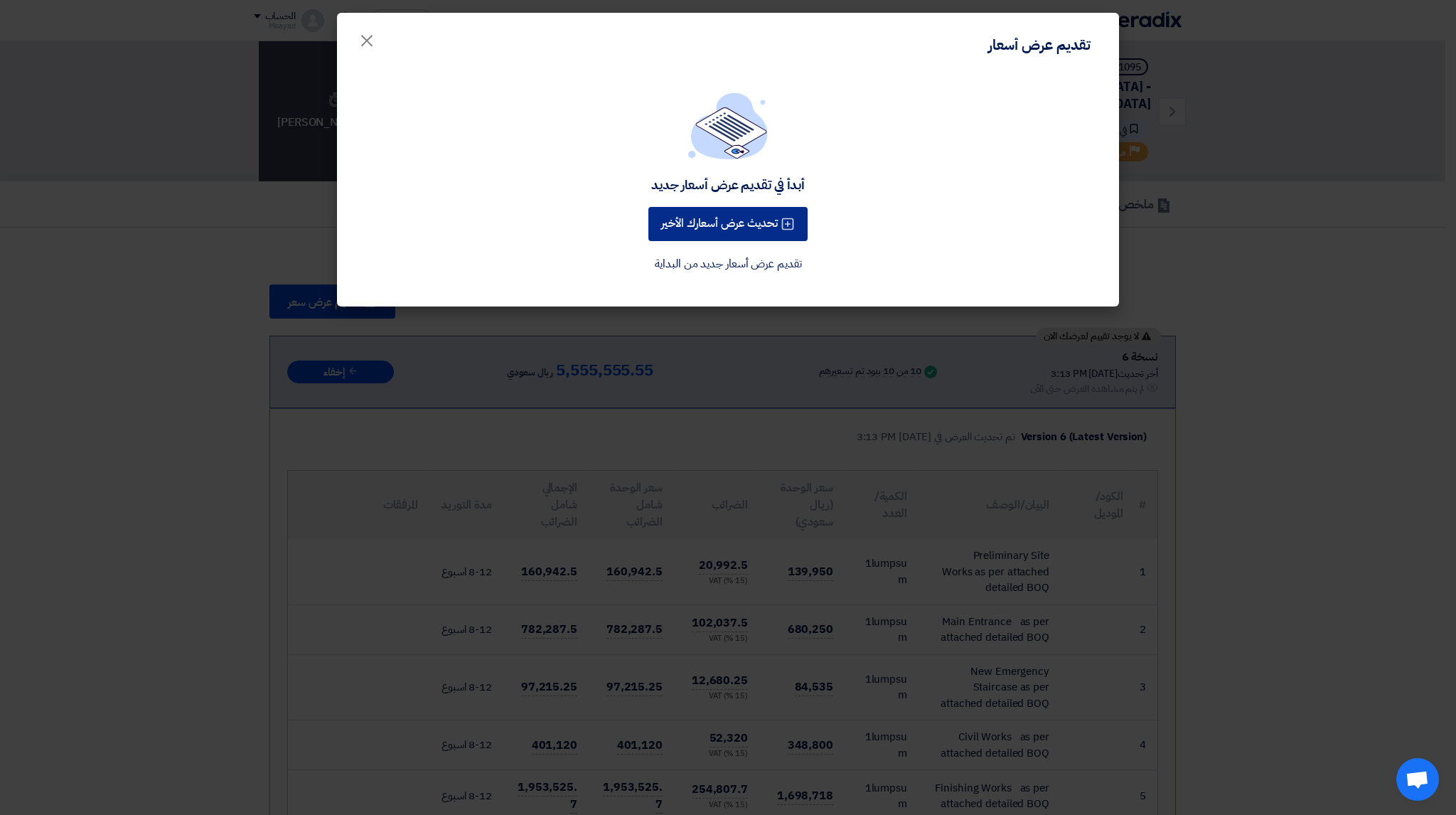
click at [709, 220] on button "تحديث عرض أسعارك الأخير" at bounding box center [728, 223] width 159 height 34
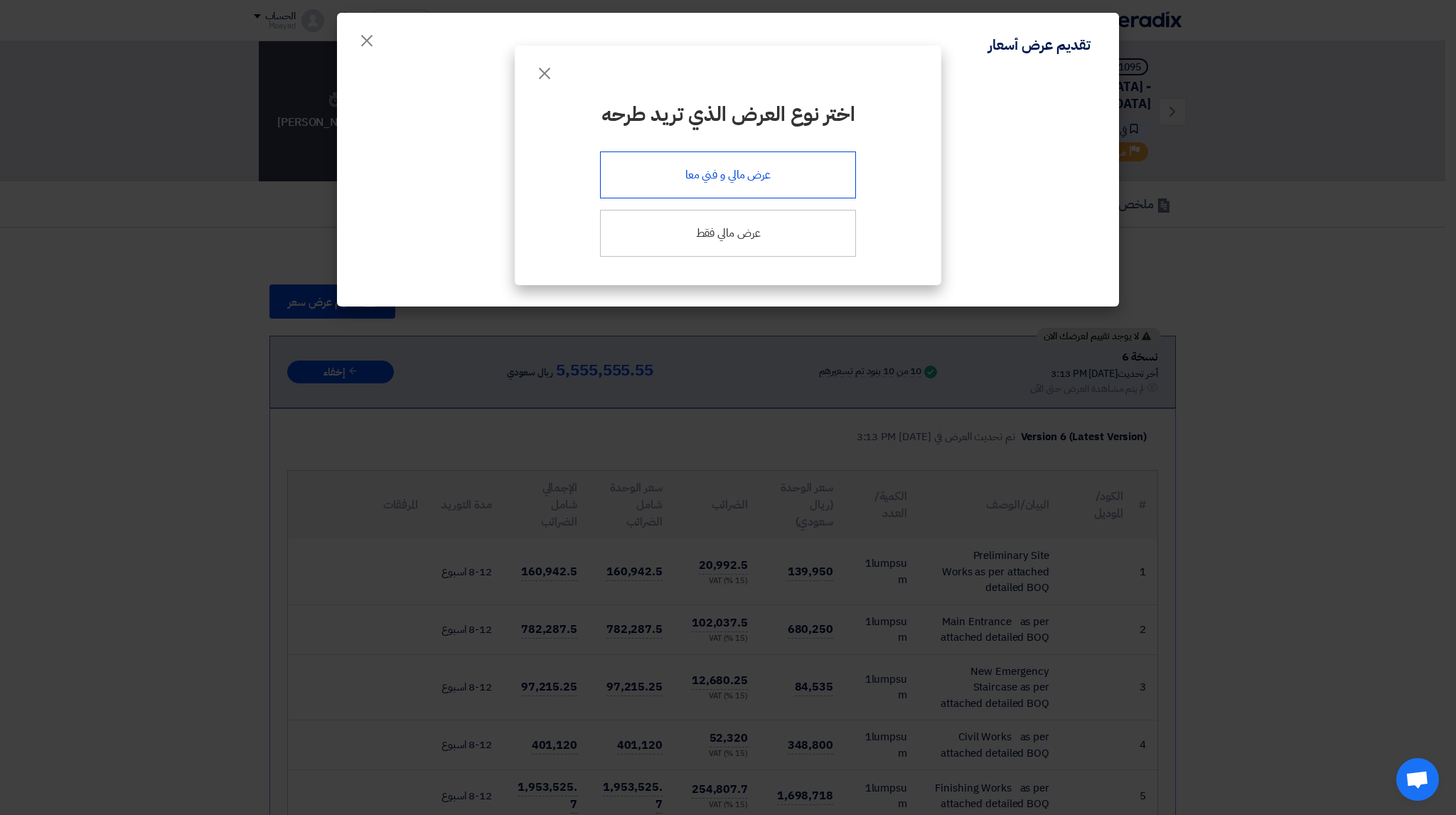
click at [759, 180] on div "عرض مالي و فني معا" at bounding box center [728, 175] width 256 height 47
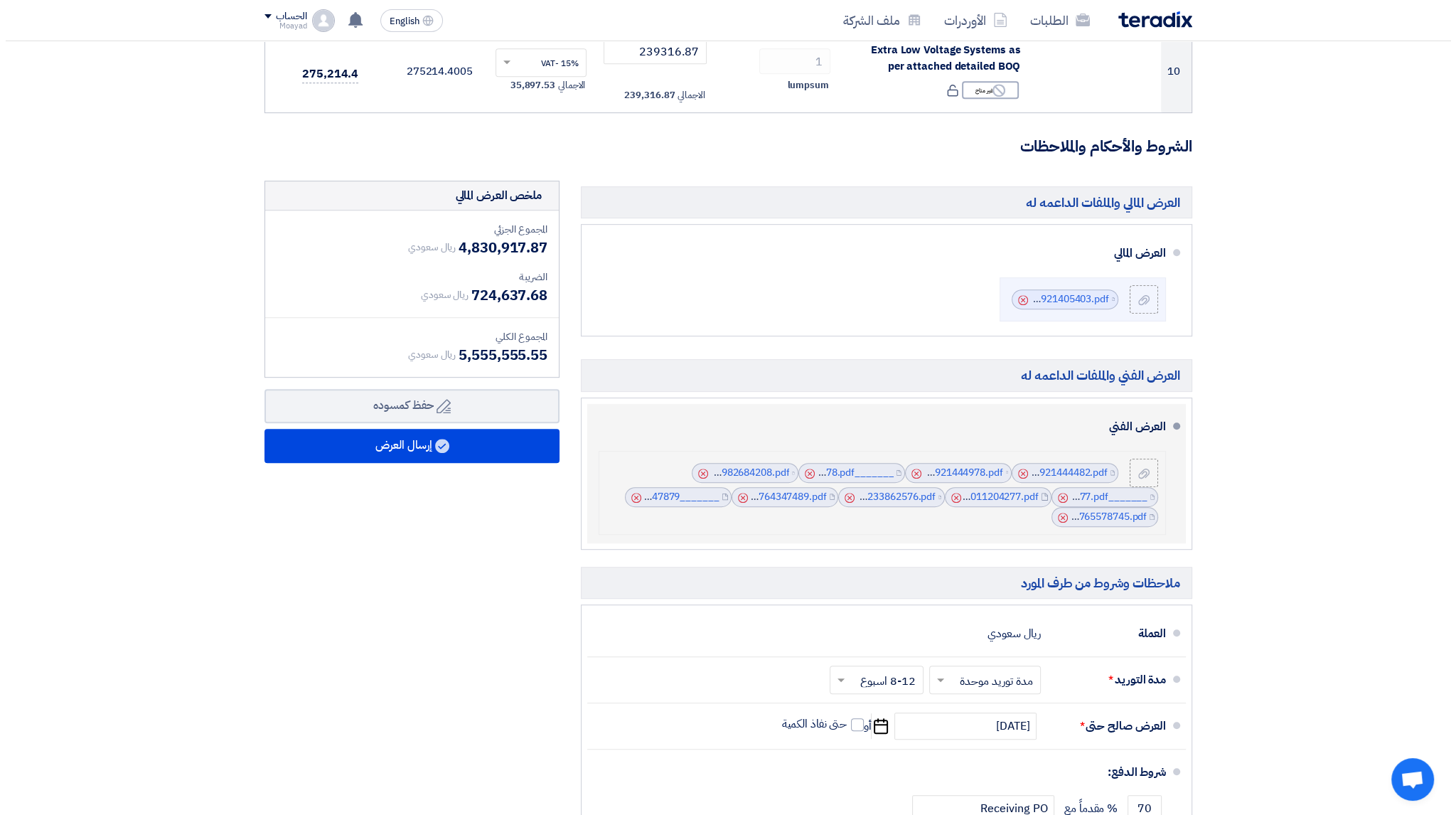
scroll to position [995, 0]
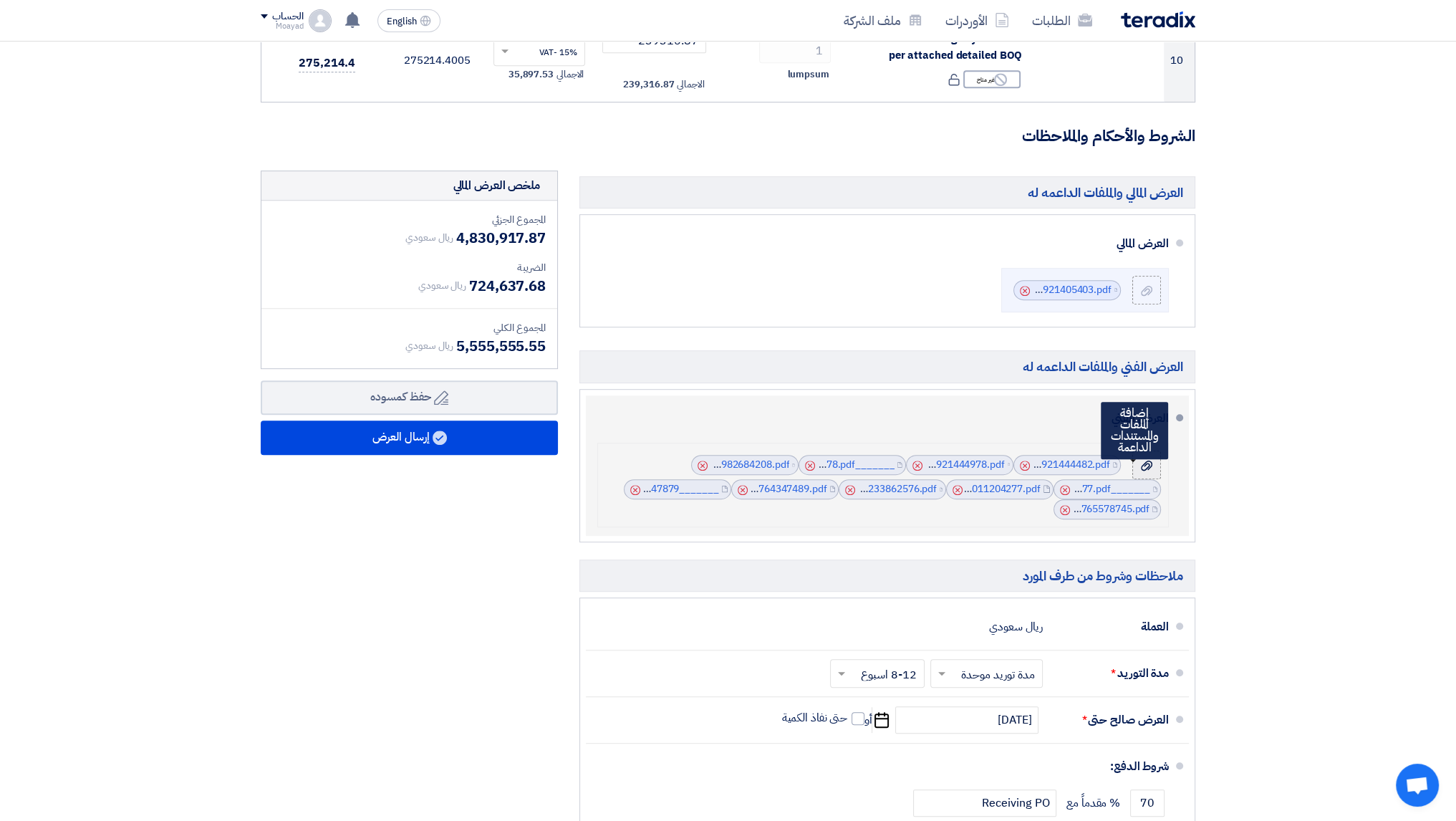
click at [1142, 460] on icon at bounding box center [1146, 466] width 11 height 11
click at [0, 0] on input "file" at bounding box center [0, 0] width 0 height 0
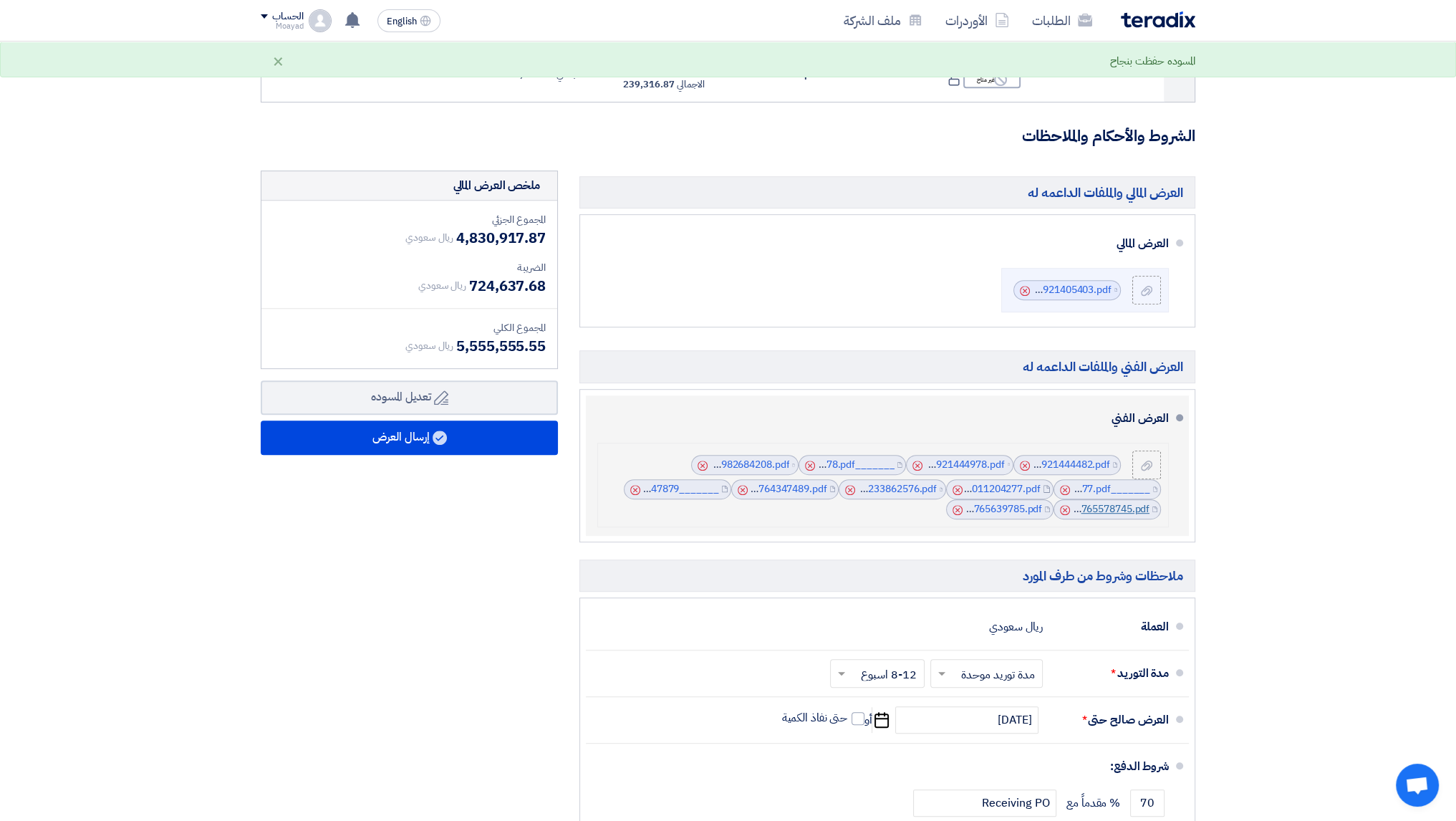
click at [1121, 507] on link "time_schedule_1757765578745.pdf" at bounding box center [1068, 509] width 162 height 15
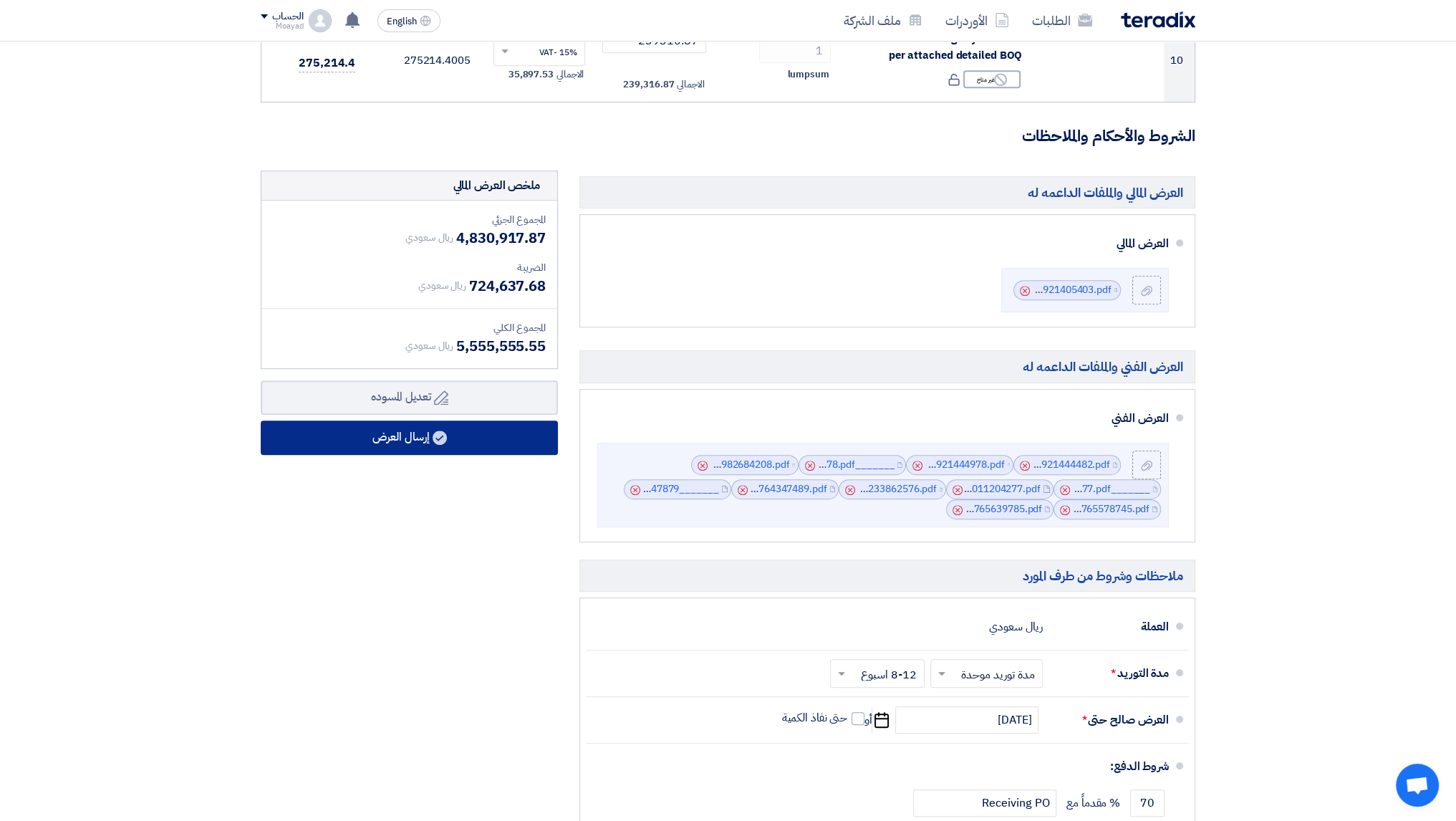
click at [418, 438] on button "إرسال العرض" at bounding box center [409, 437] width 297 height 34
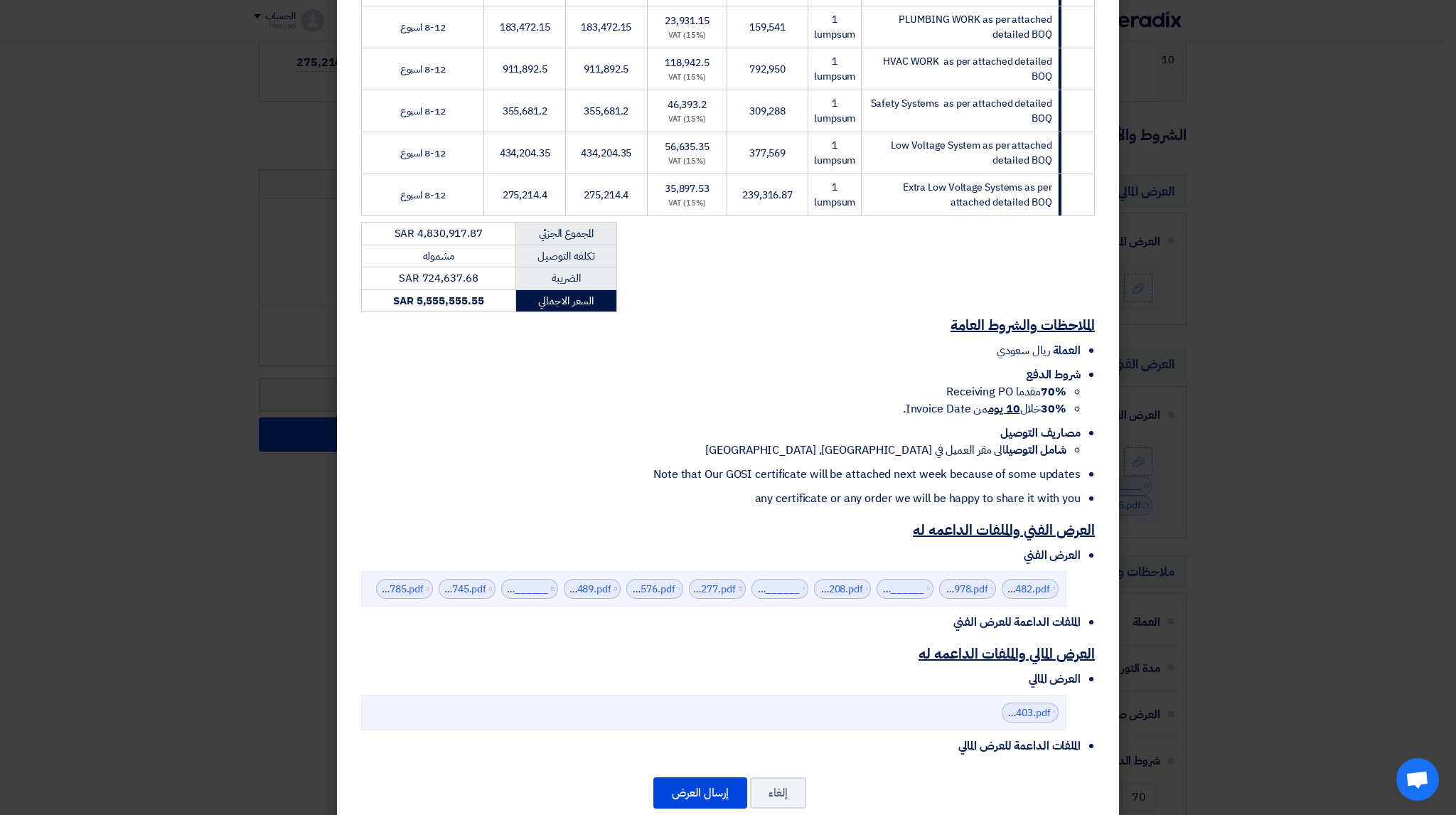
scroll to position [500, 0]
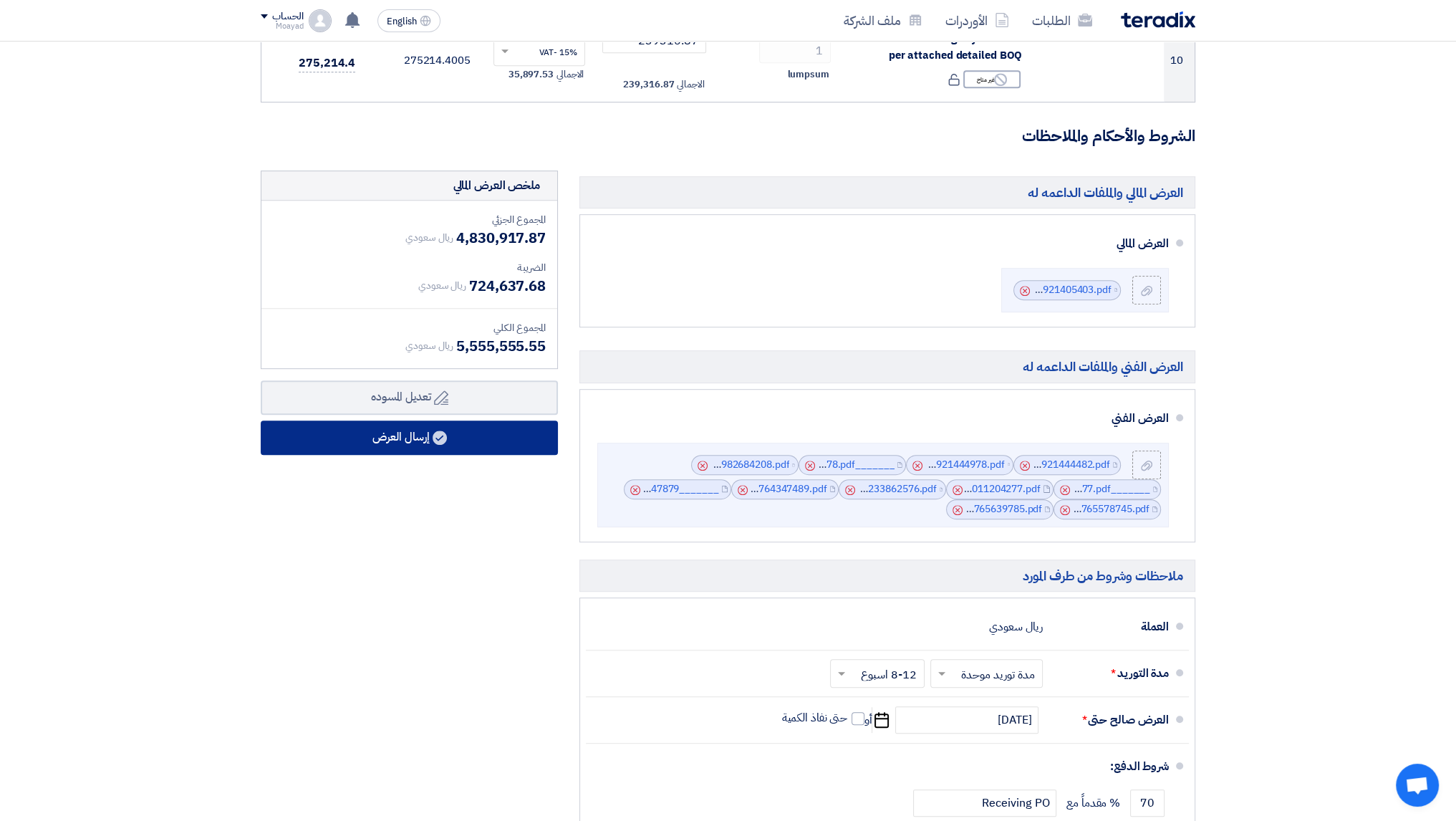
click at [410, 445] on button "إرسال العرض" at bounding box center [409, 437] width 297 height 34
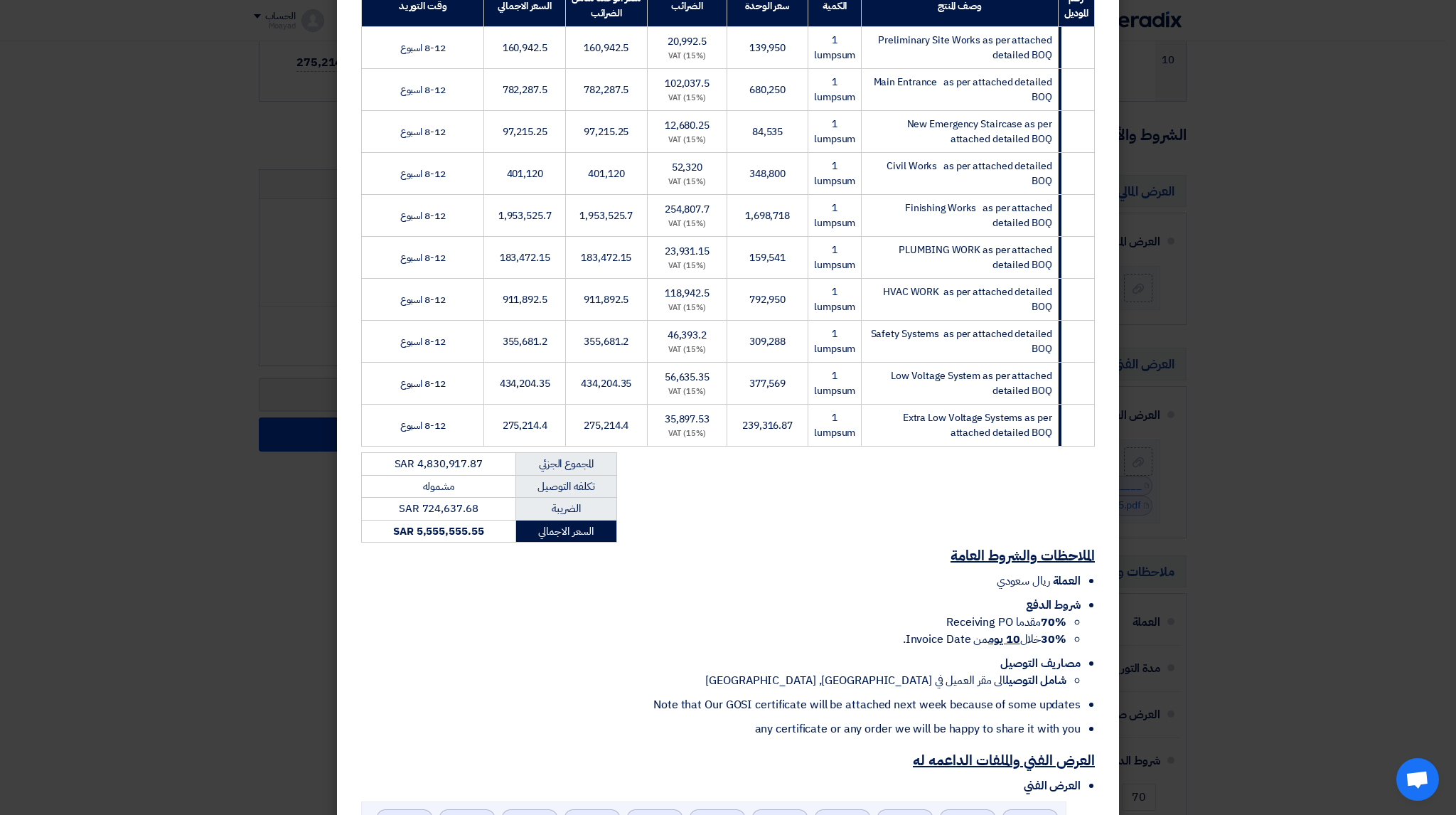
scroll to position [498, 0]
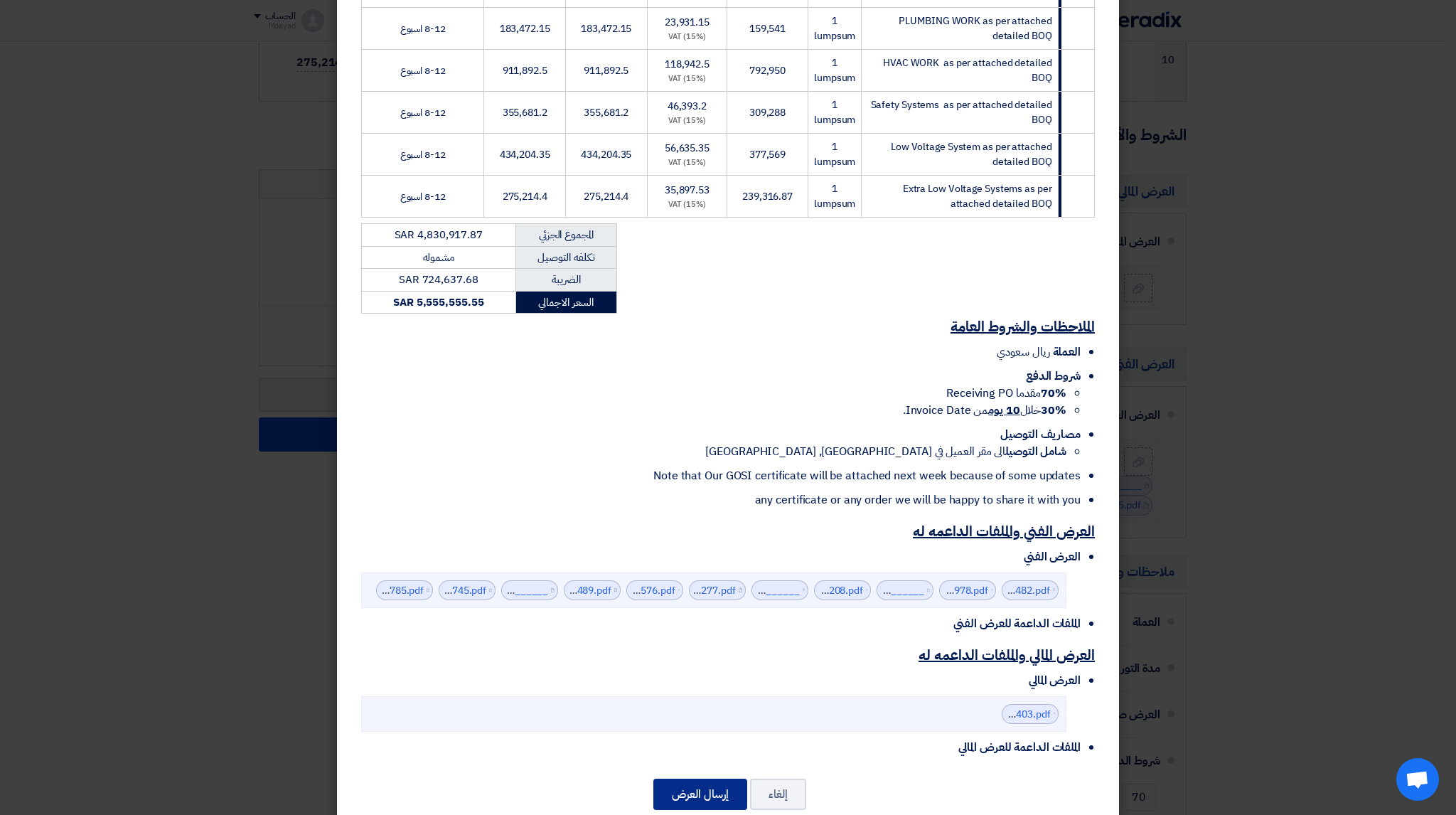
click at [687, 778] on button "إرسال العرض" at bounding box center [701, 794] width 94 height 31
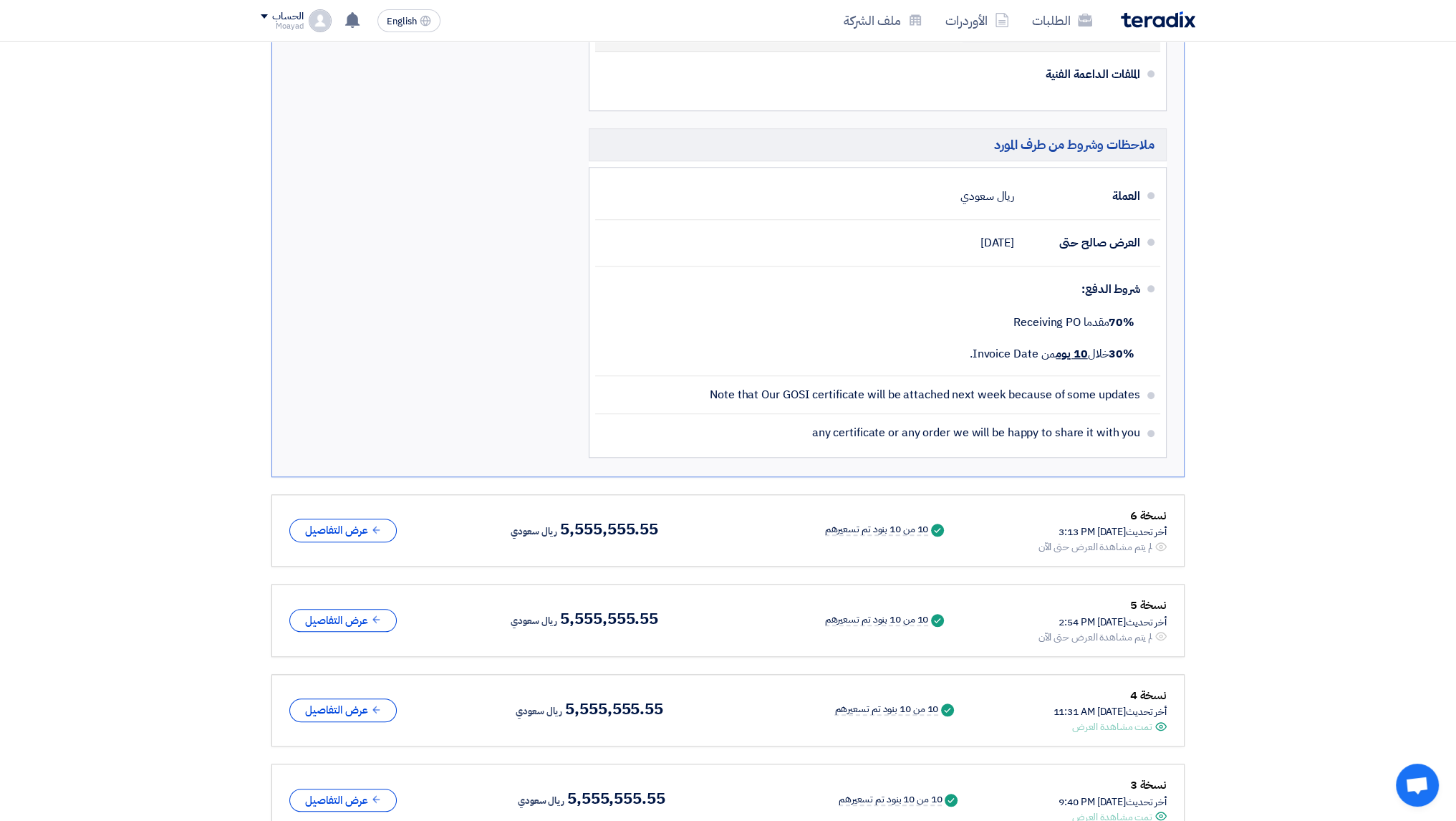
scroll to position [1791, 0]
click at [338, 515] on button "عرض التفاصيل" at bounding box center [343, 527] width 107 height 24
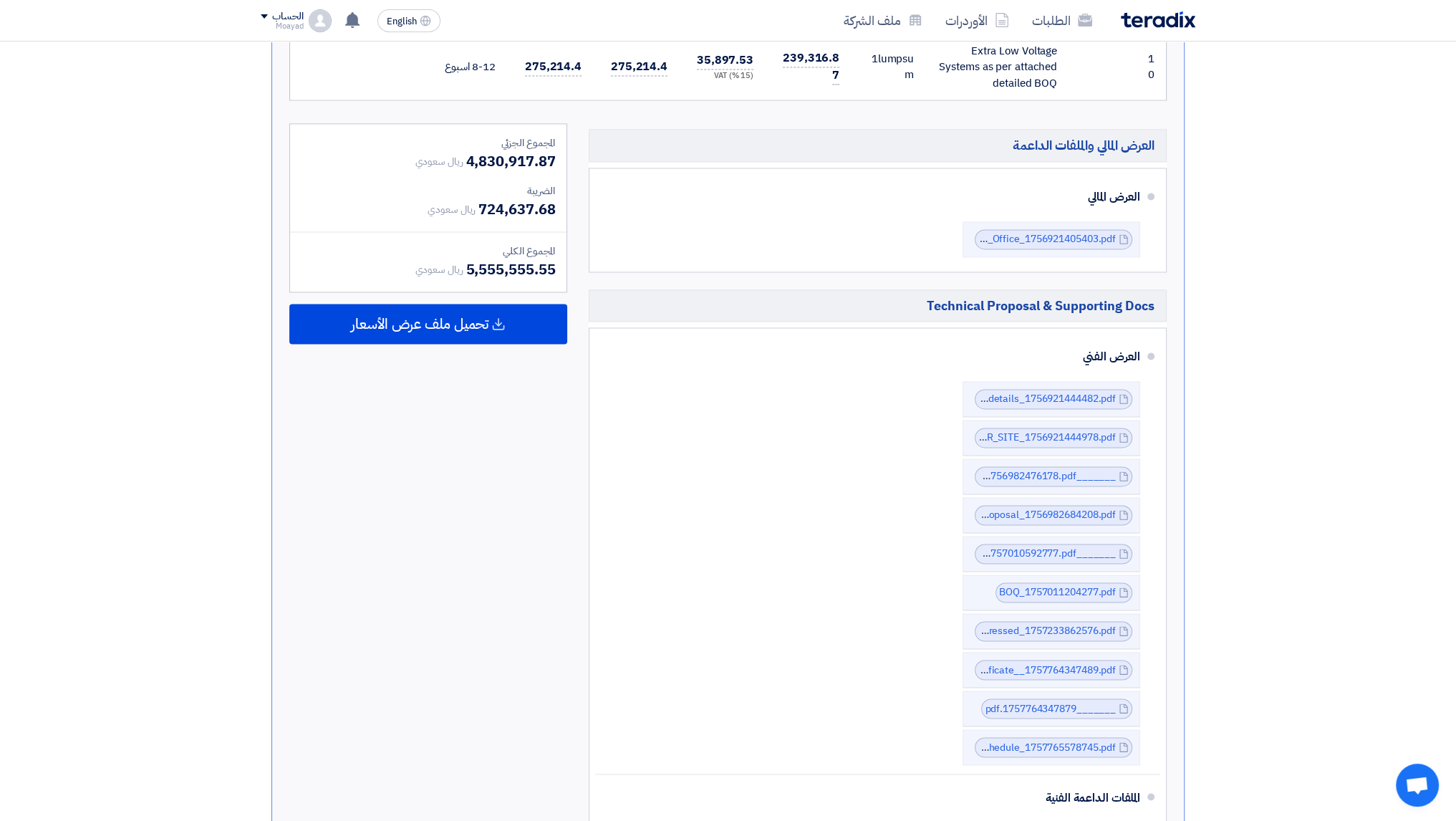
scroll to position [3080, 0]
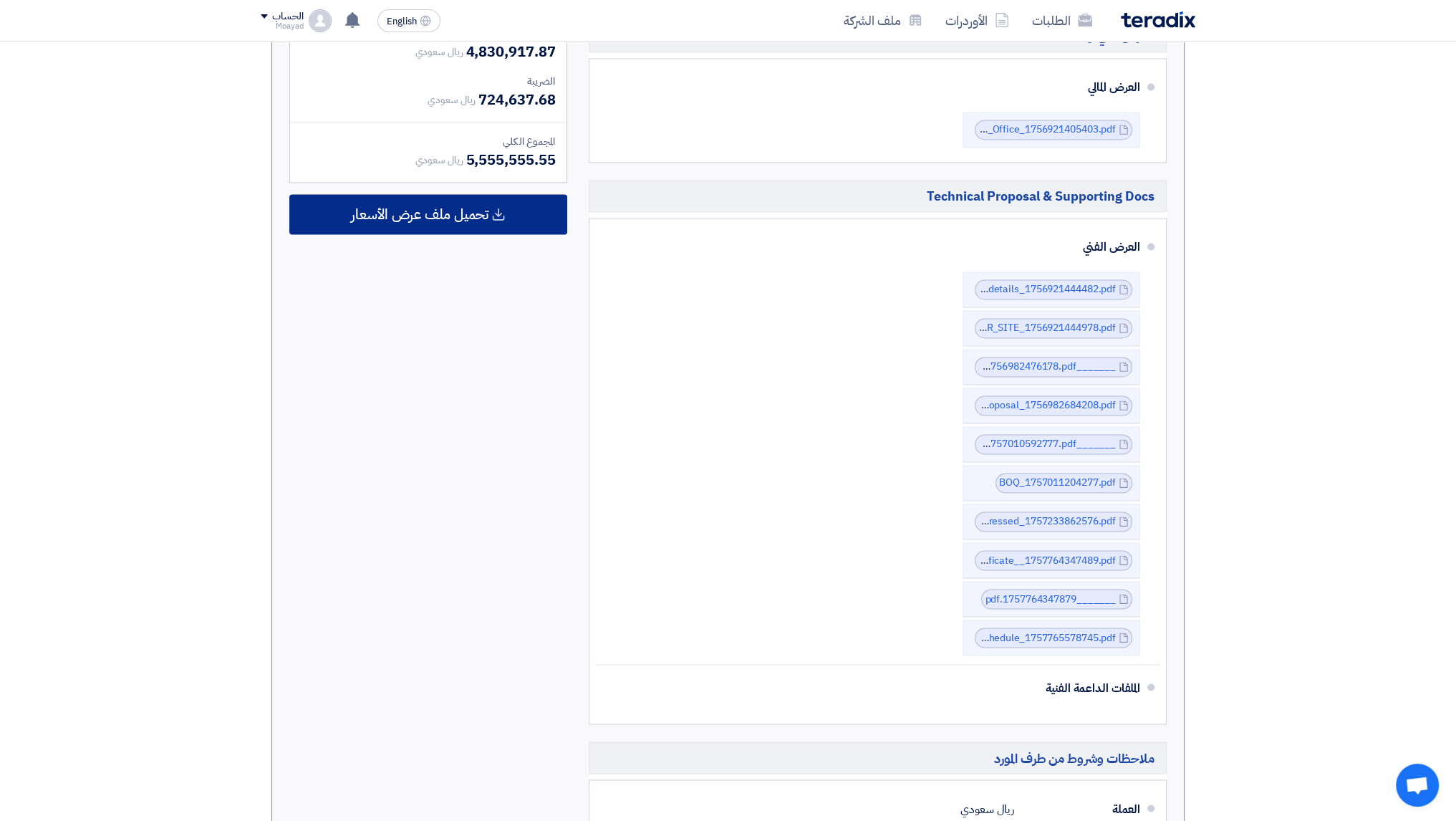
click at [470, 208] on span "تحميل ملف عرض الأسعار" at bounding box center [420, 214] width 138 height 13
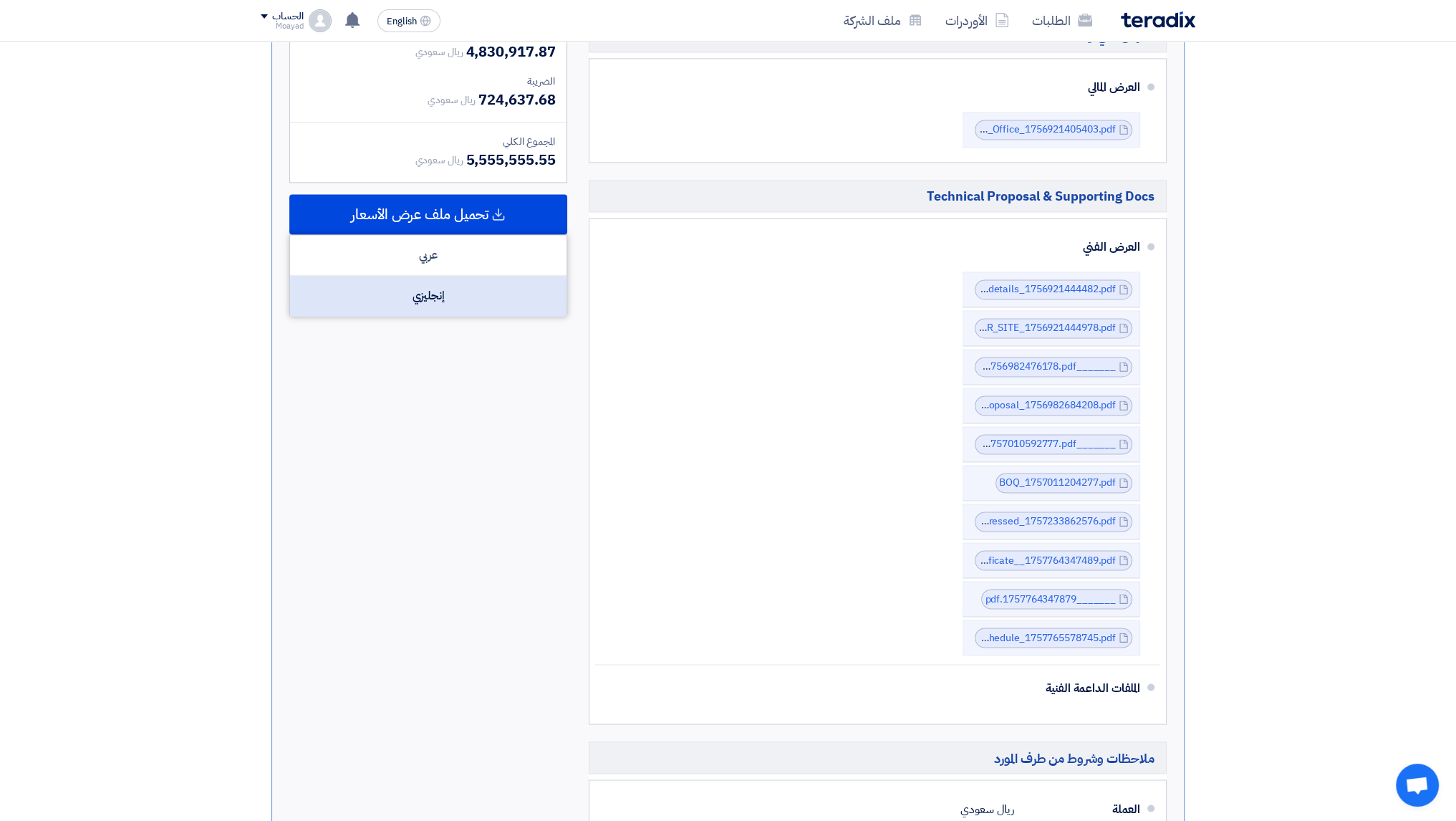
click at [447, 276] on div "إنجليزي" at bounding box center [427, 296] width 276 height 40
